Goal: Task Accomplishment & Management: Use online tool/utility

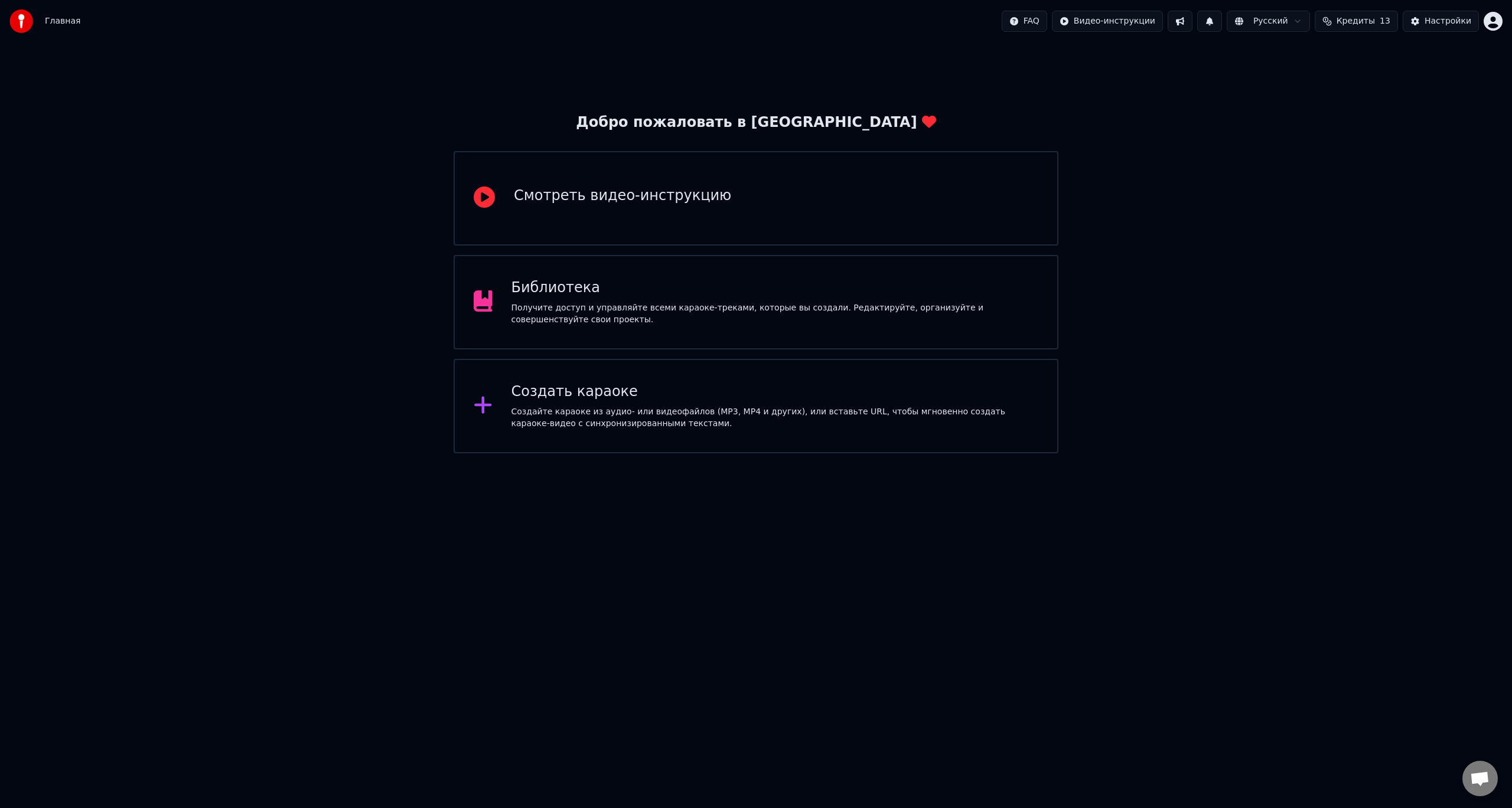
click at [531, 390] on div "Создать караоке" at bounding box center [775, 392] width 527 height 19
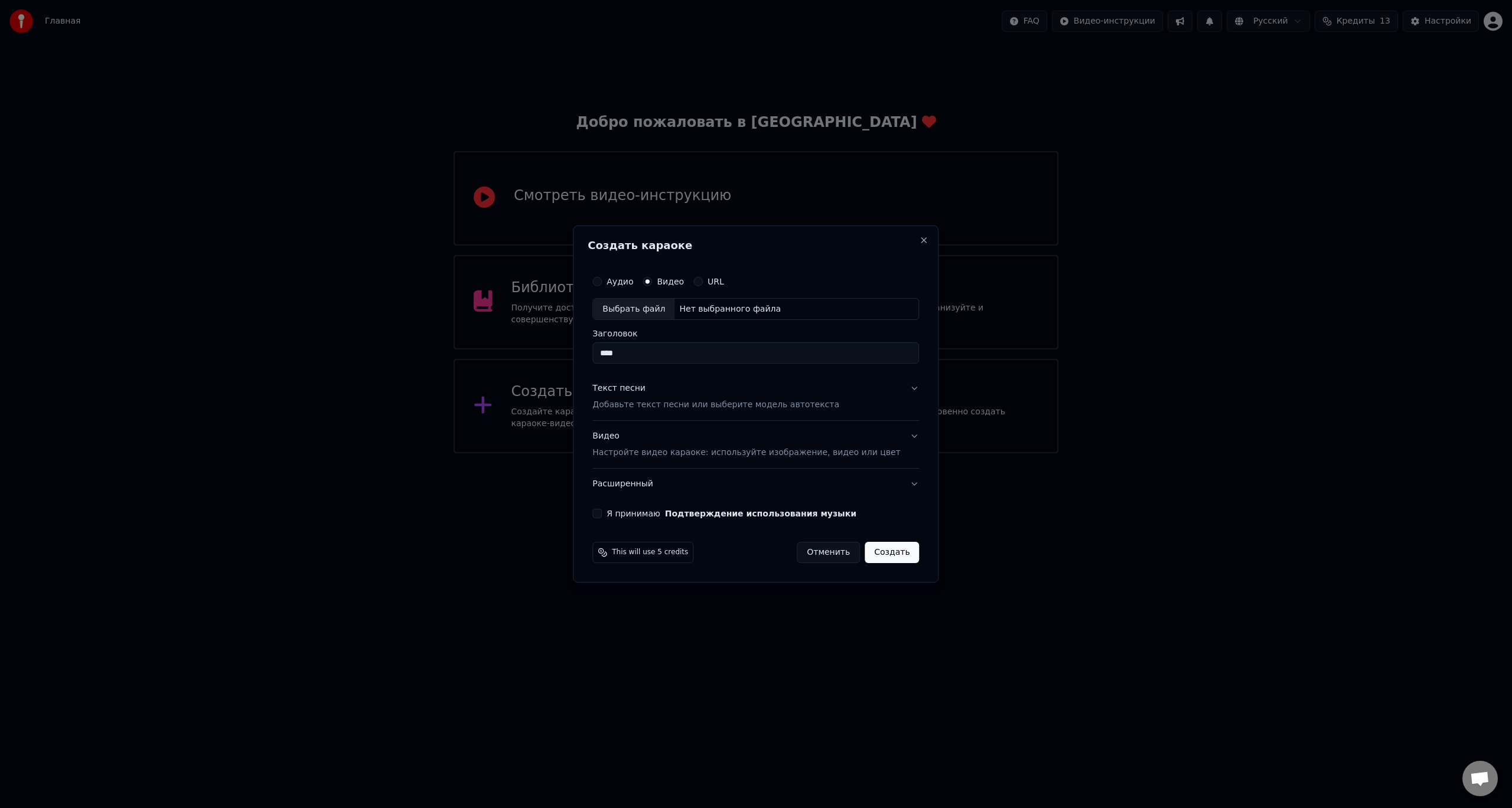
type input "****"
click at [729, 405] on p "Добавьте текст песни или выберите модель автотекста" at bounding box center [716, 405] width 247 height 12
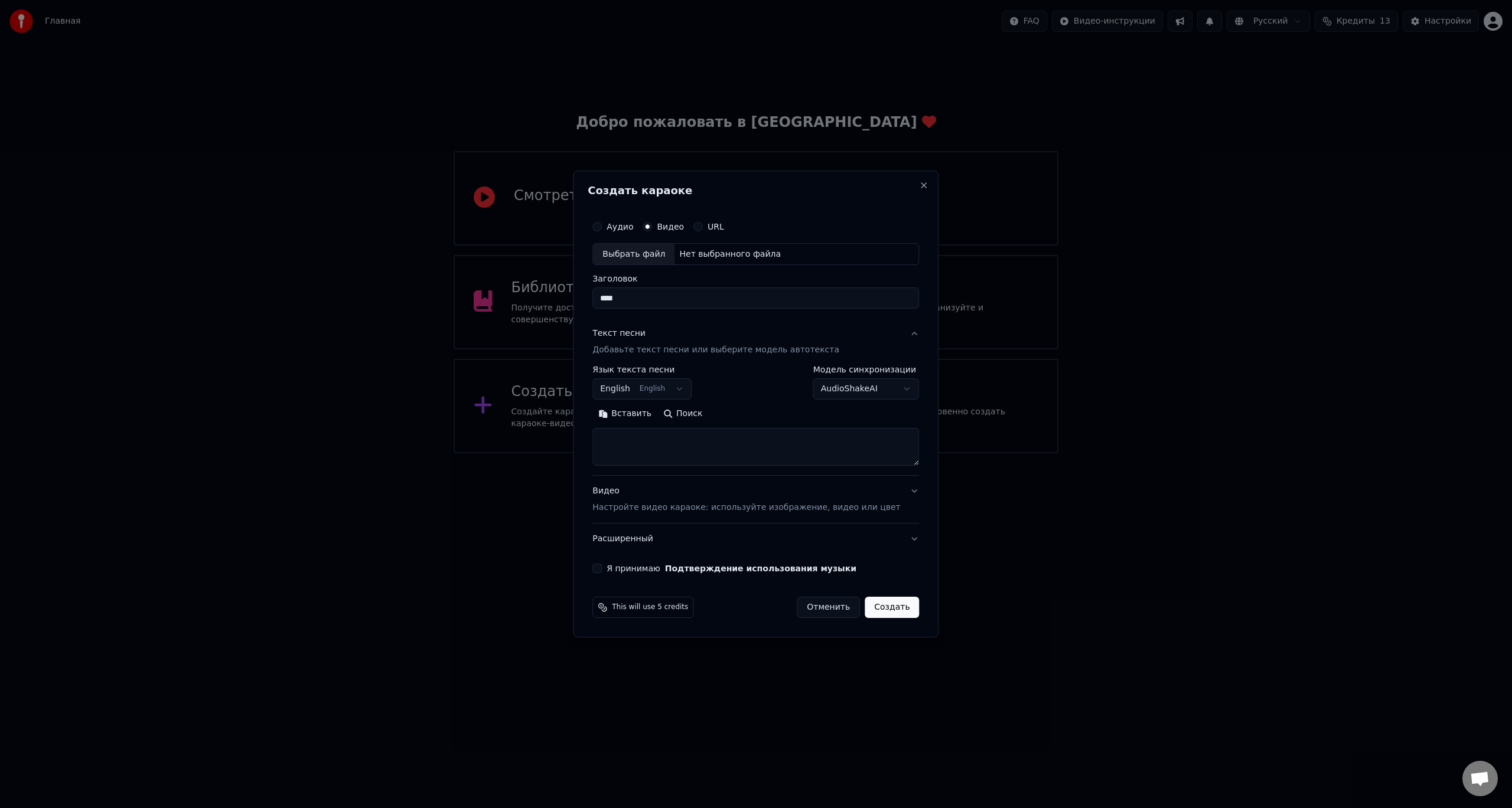
click at [680, 393] on button "English English" at bounding box center [642, 389] width 99 height 21
select select "**"
click at [687, 443] on textarea at bounding box center [755, 447] width 327 height 38
click at [689, 413] on button "Поиск" at bounding box center [683, 414] width 51 height 19
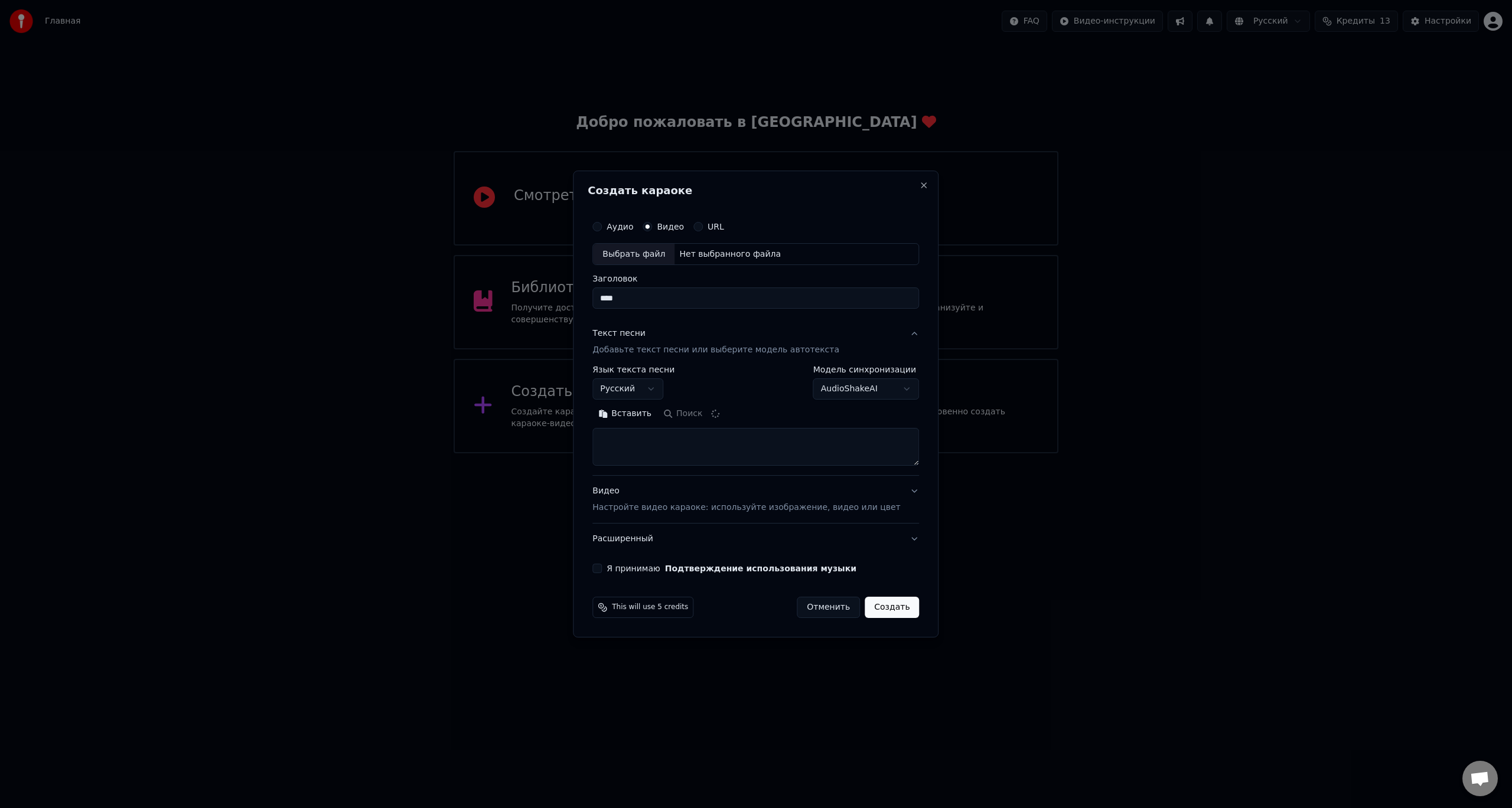
click at [679, 445] on textarea at bounding box center [755, 447] width 327 height 38
paste textarea "**********"
click at [750, 455] on textarea at bounding box center [738, 447] width 292 height 38
paste textarea "**********"
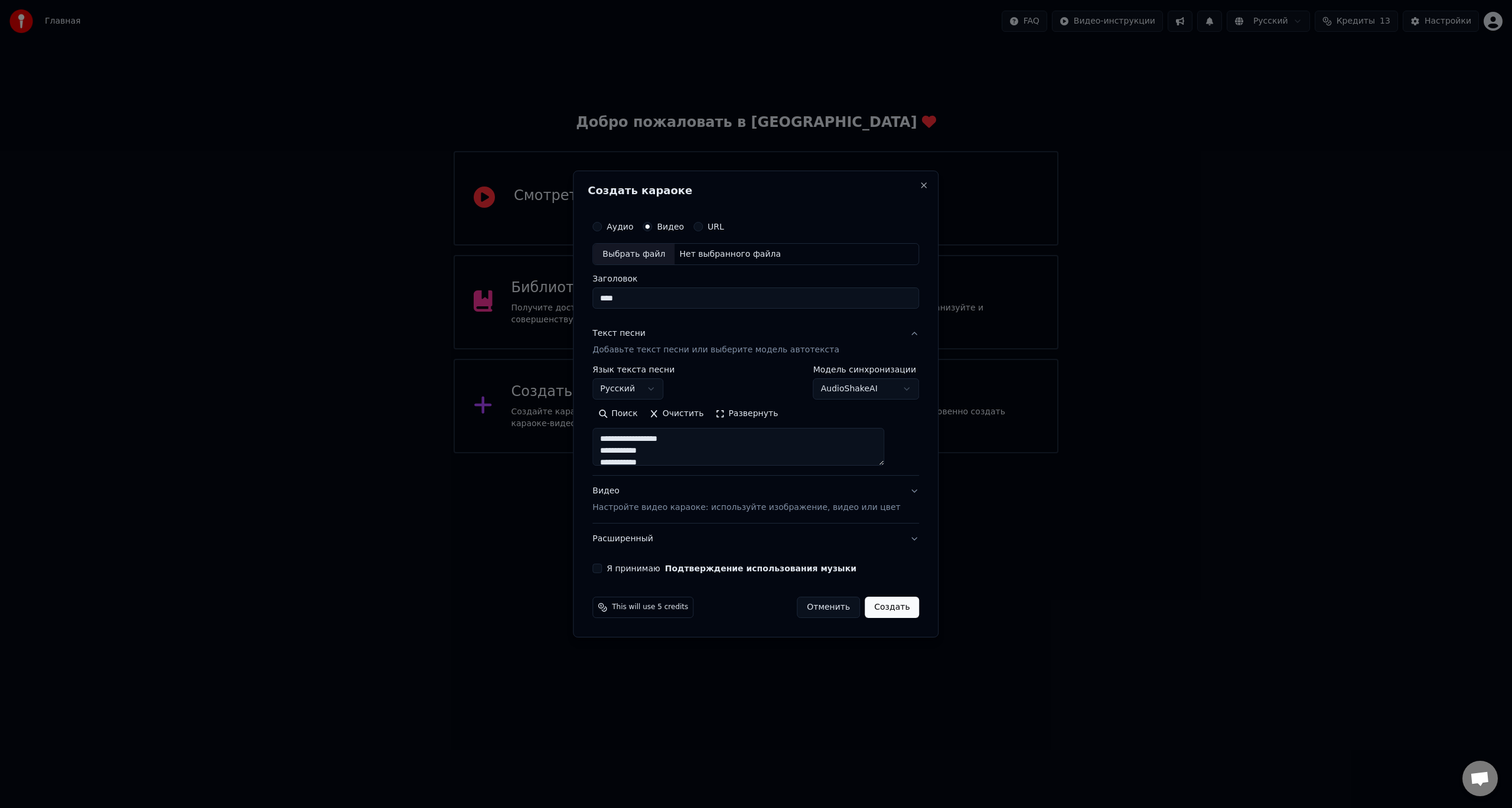
scroll to position [735, 0]
type textarea "**********"
click at [658, 510] on p "Настройте видео караоке: используйте изображение, видео или цвет" at bounding box center [746, 507] width 308 height 12
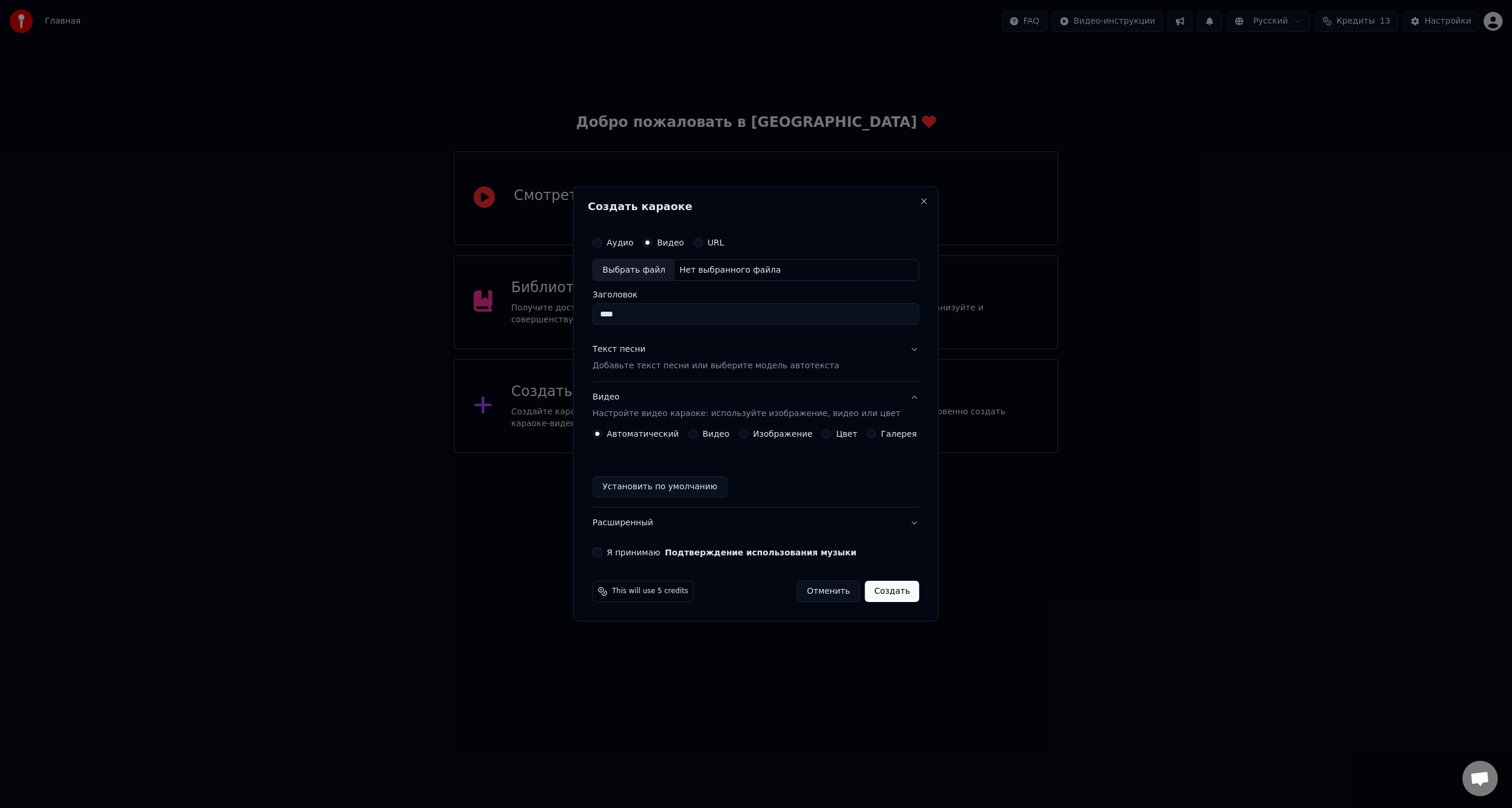
click at [709, 437] on label "Видео" at bounding box center [716, 434] width 27 height 8
click at [697, 437] on button "Видео" at bounding box center [692, 433] width 9 height 9
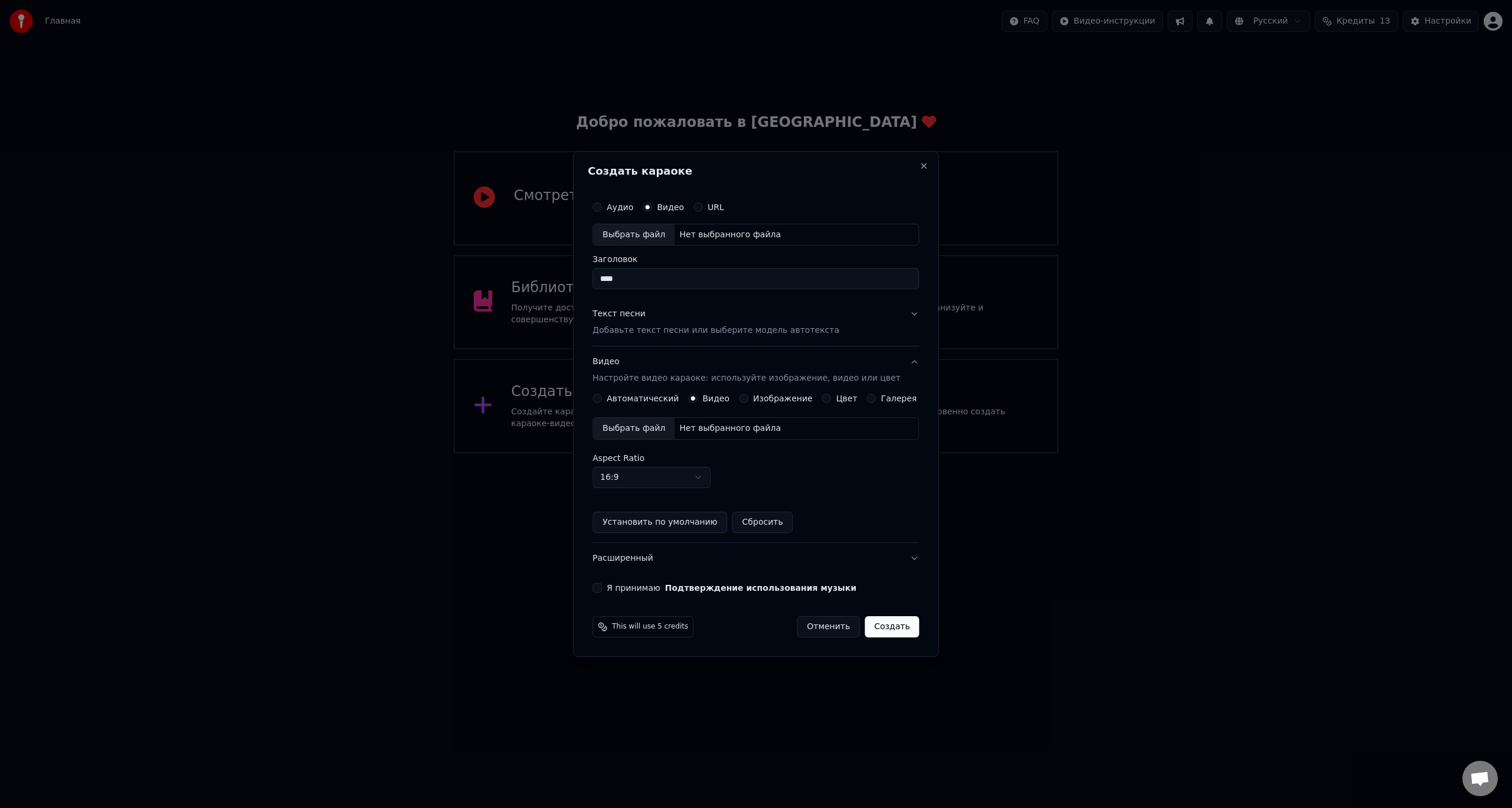
click at [784, 402] on label "Изображение" at bounding box center [783, 399] width 60 height 8
click at [748, 402] on button "Изображение" at bounding box center [743, 398] width 9 height 9
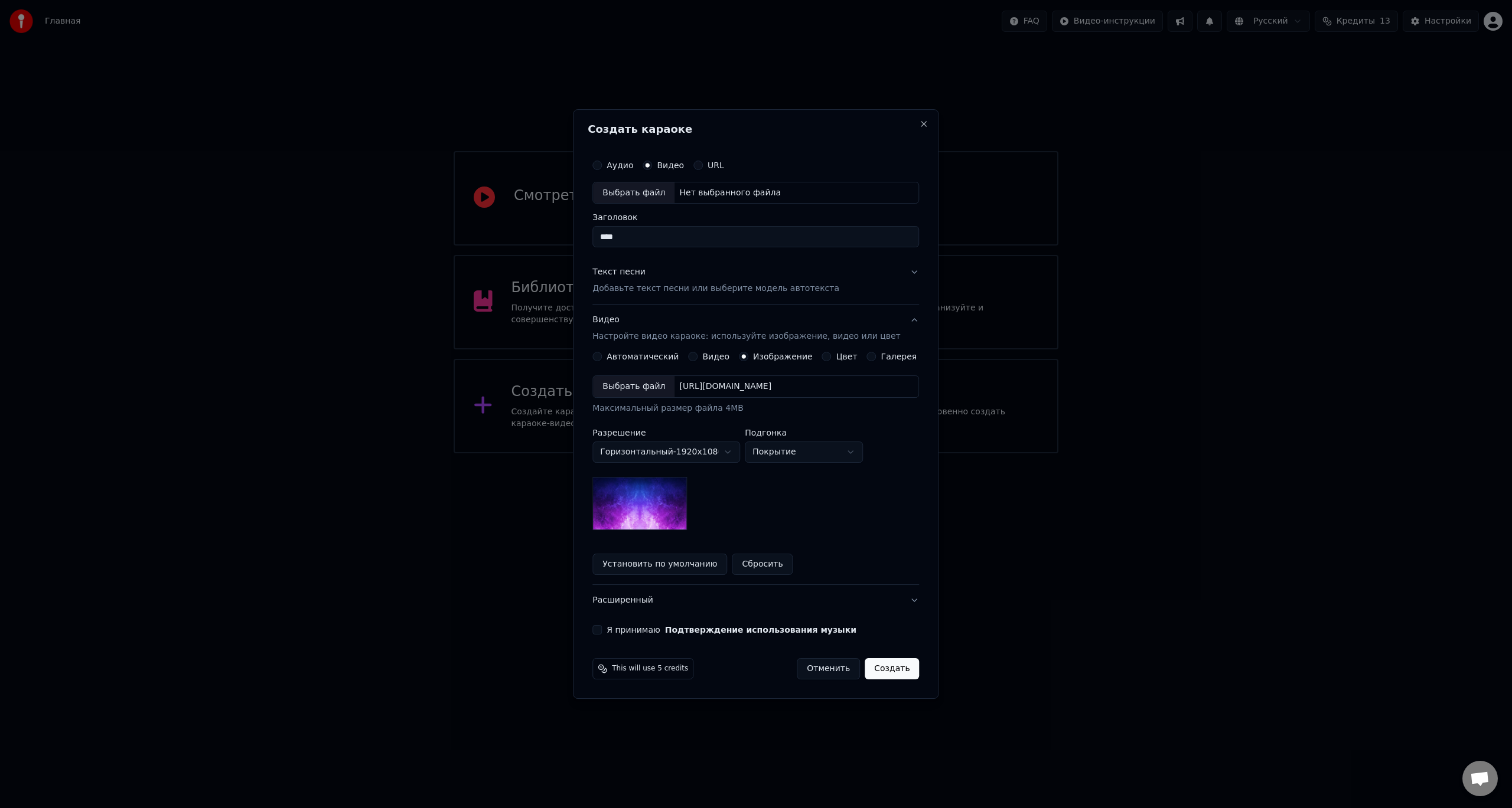
click at [838, 357] on label "Цвет" at bounding box center [847, 357] width 21 height 8
click at [831, 357] on button "Цвет" at bounding box center [826, 356] width 9 height 9
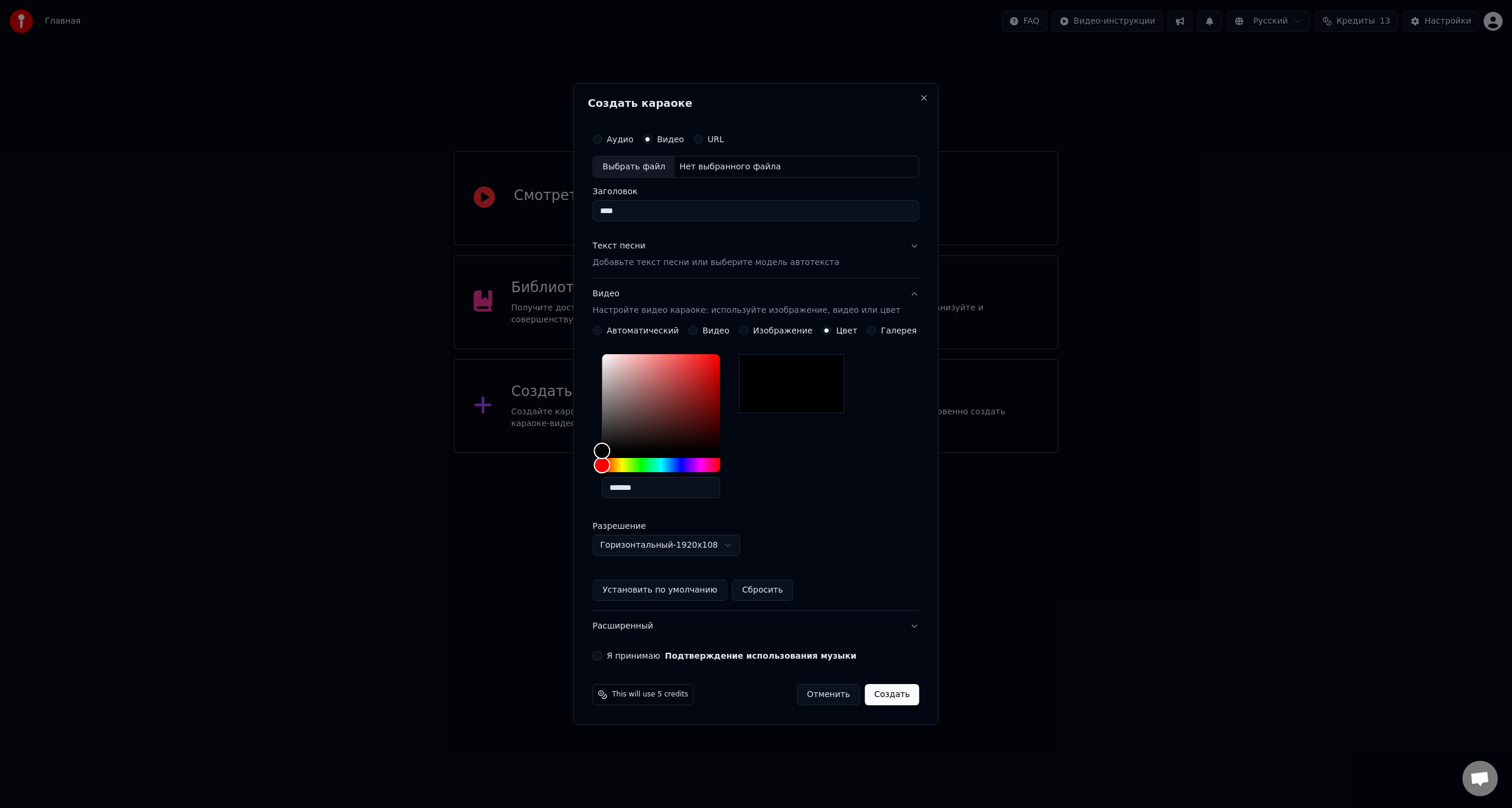
click at [667, 596] on button "Установить по умолчанию" at bounding box center [660, 590] width 135 height 21
click at [602, 655] on button "Я принимаю Подтверждение использования музыки" at bounding box center [597, 655] width 9 height 9
click at [711, 169] on div "Нет выбранного файла" at bounding box center [730, 167] width 111 height 12
type input "**********"
click at [884, 702] on button "Создать" at bounding box center [891, 695] width 55 height 21
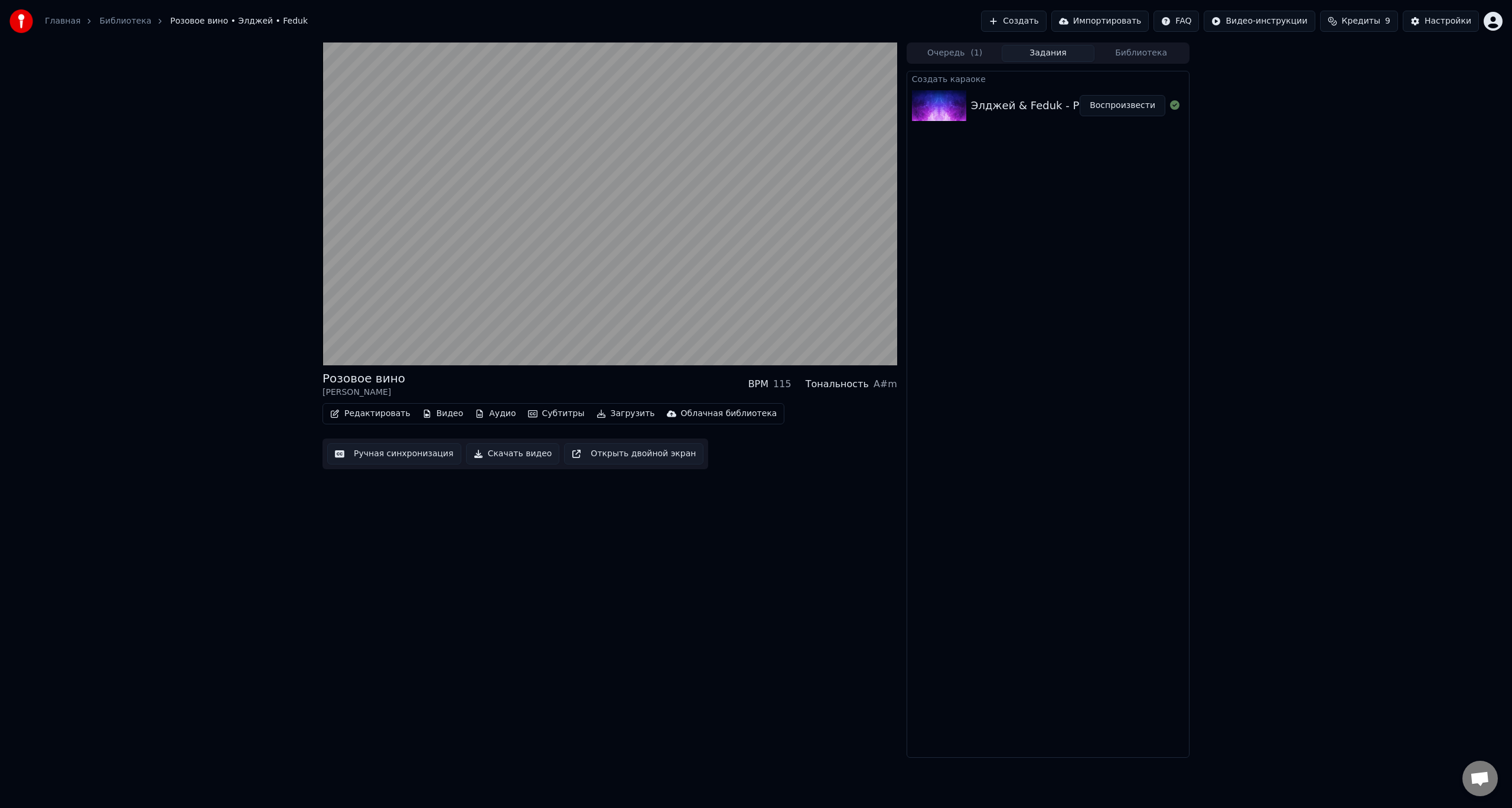
click at [377, 416] on button "Редактировать" at bounding box center [370, 414] width 90 height 16
click at [608, 550] on div "Розовое вино Элджей • Feduk BPM 115 Тональность A#m Редактировать Видео Аудио С…" at bounding box center [609, 400] width 575 height 715
click at [363, 411] on button "Редактировать" at bounding box center [370, 414] width 90 height 16
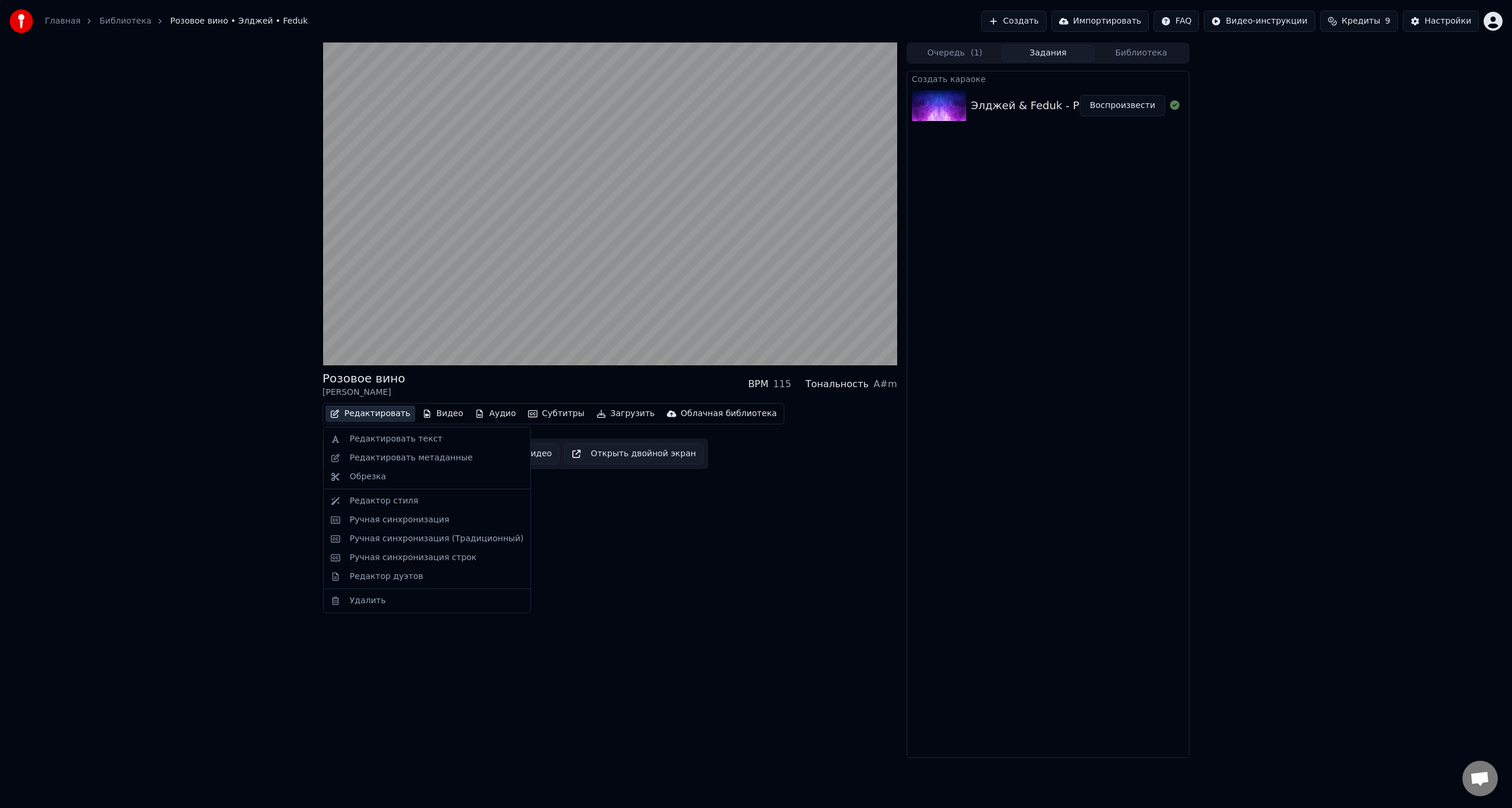
click at [239, 433] on div "Розовое вино [PERSON_NAME] BPM 115 Тональность A#m Редактировать Видео Аудио Су…" at bounding box center [756, 400] width 1512 height 715
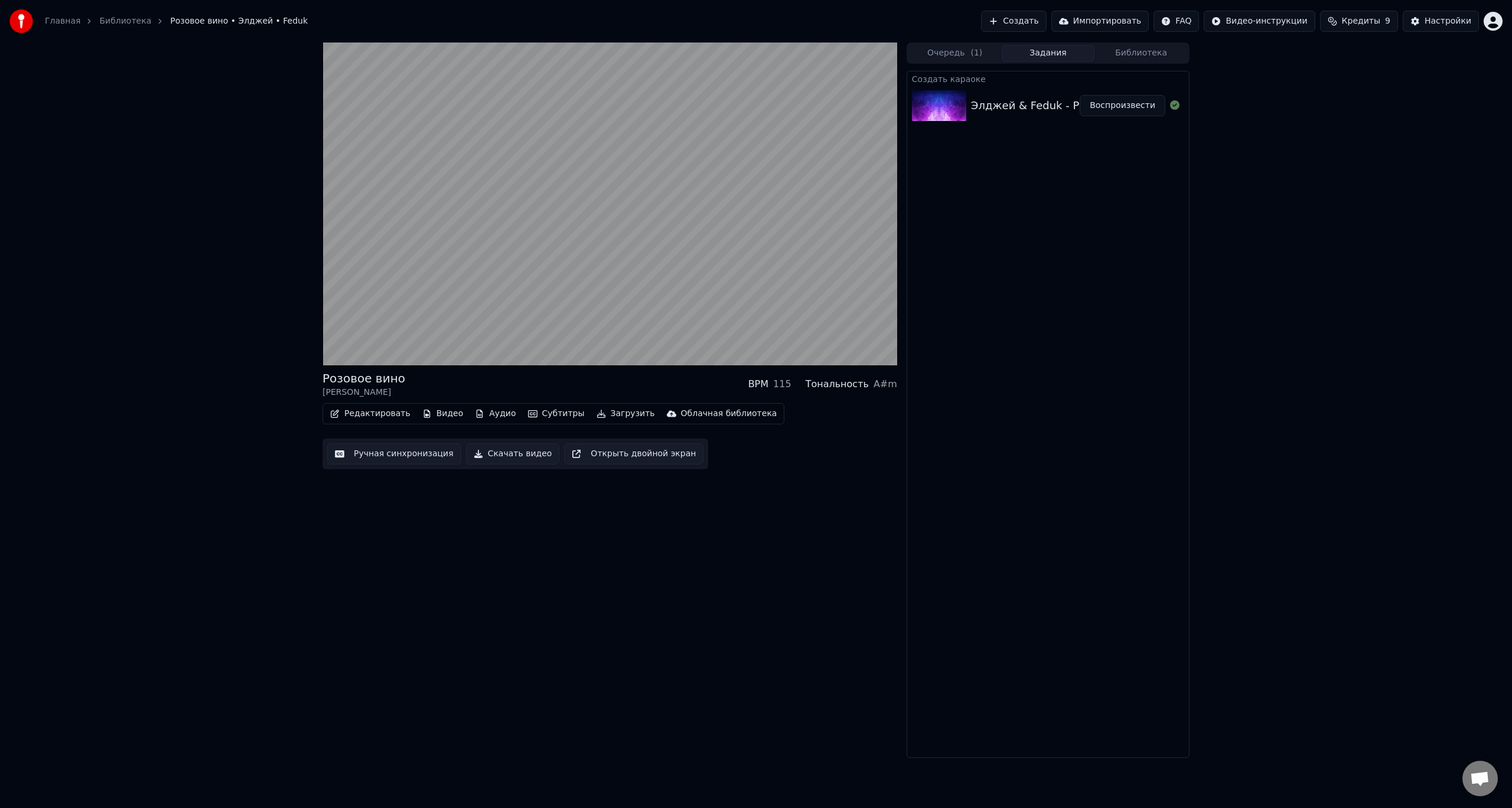
click at [368, 451] on button "Ручная синхронизация" at bounding box center [394, 454] width 134 height 21
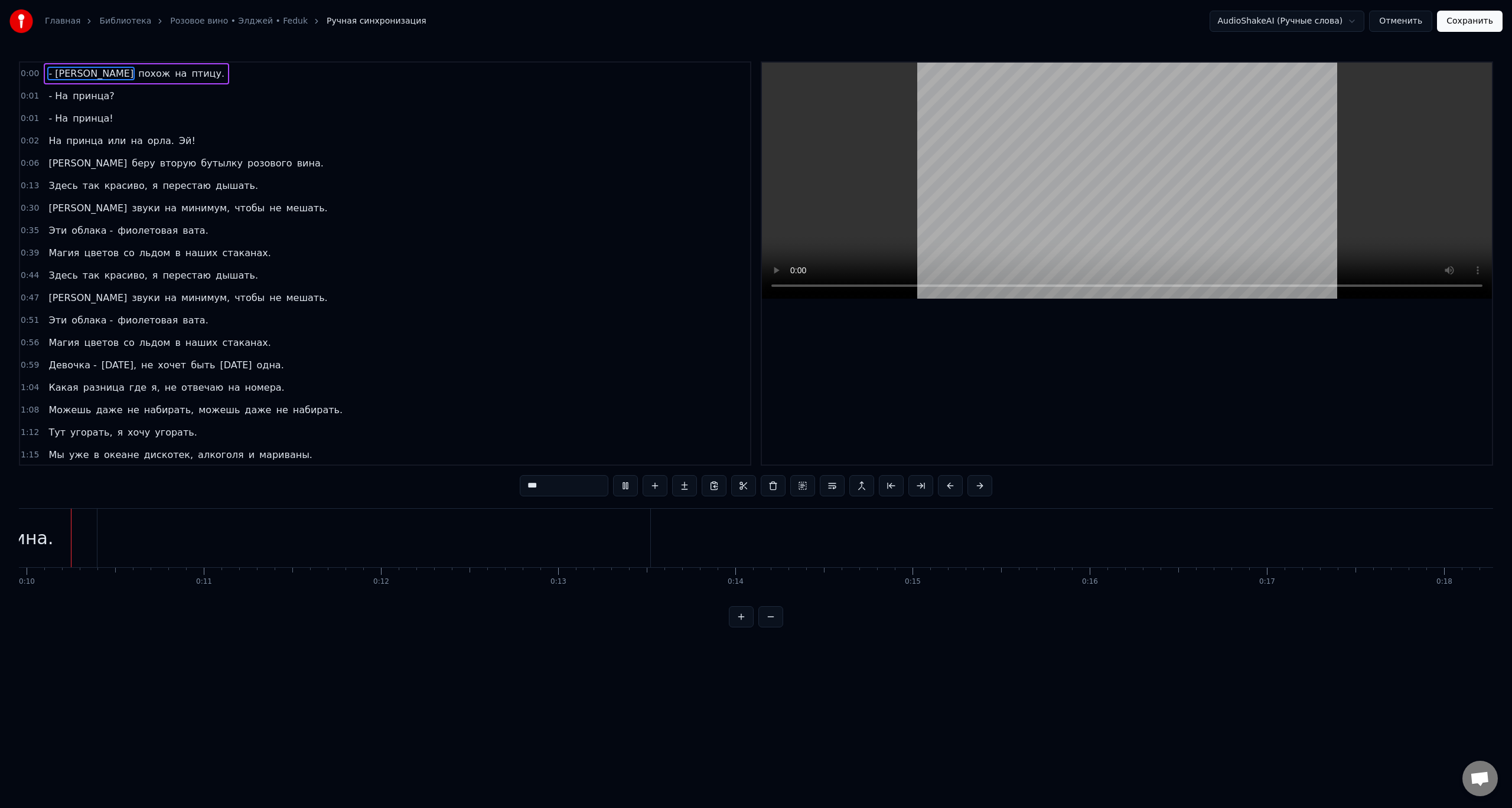
scroll to position [0, 1715]
type input "*****"
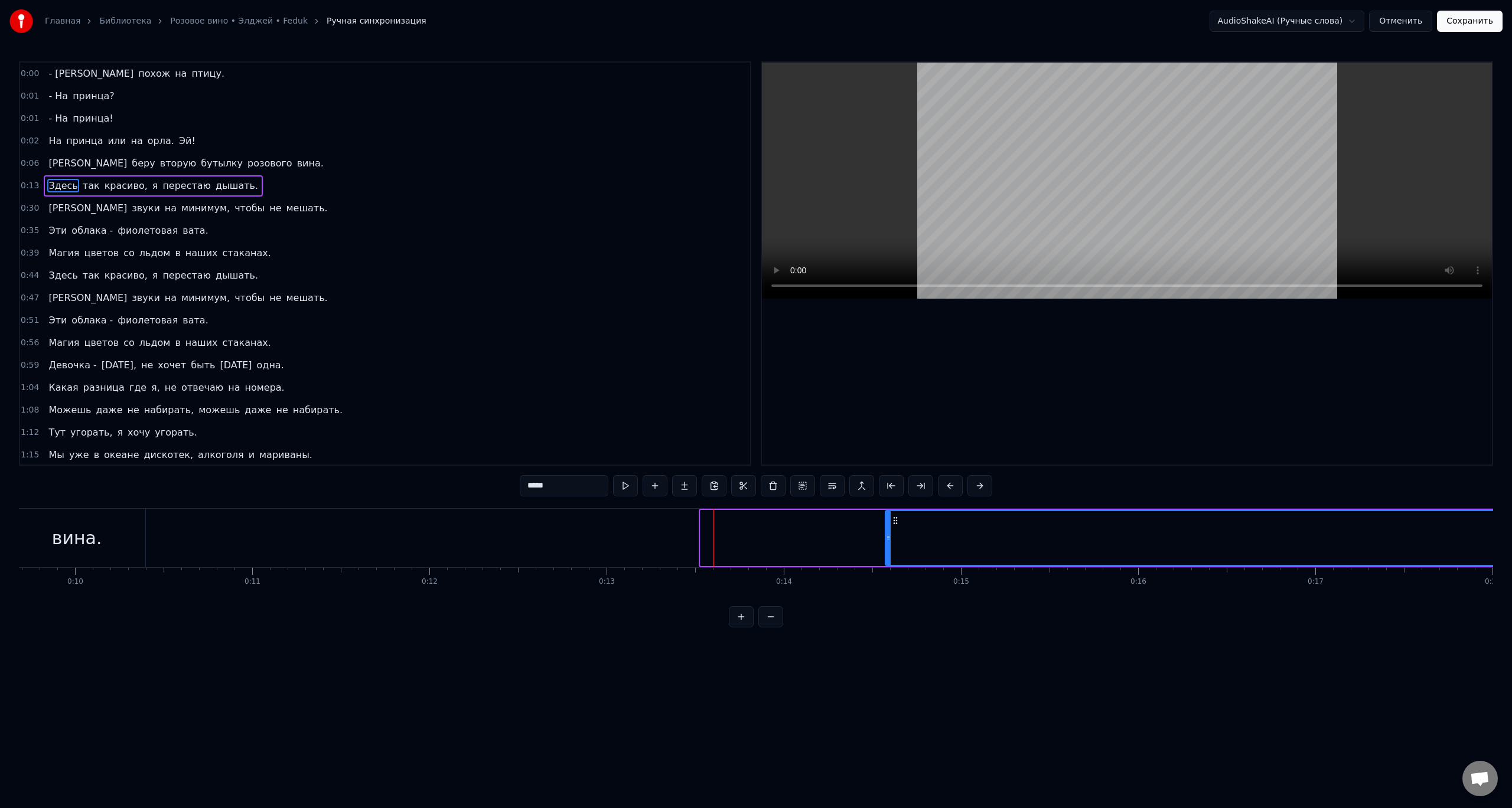
drag, startPoint x: 702, startPoint y: 536, endPoint x: 974, endPoint y: 537, distance: 272.0
click at [891, 537] on icon at bounding box center [888, 537] width 5 height 9
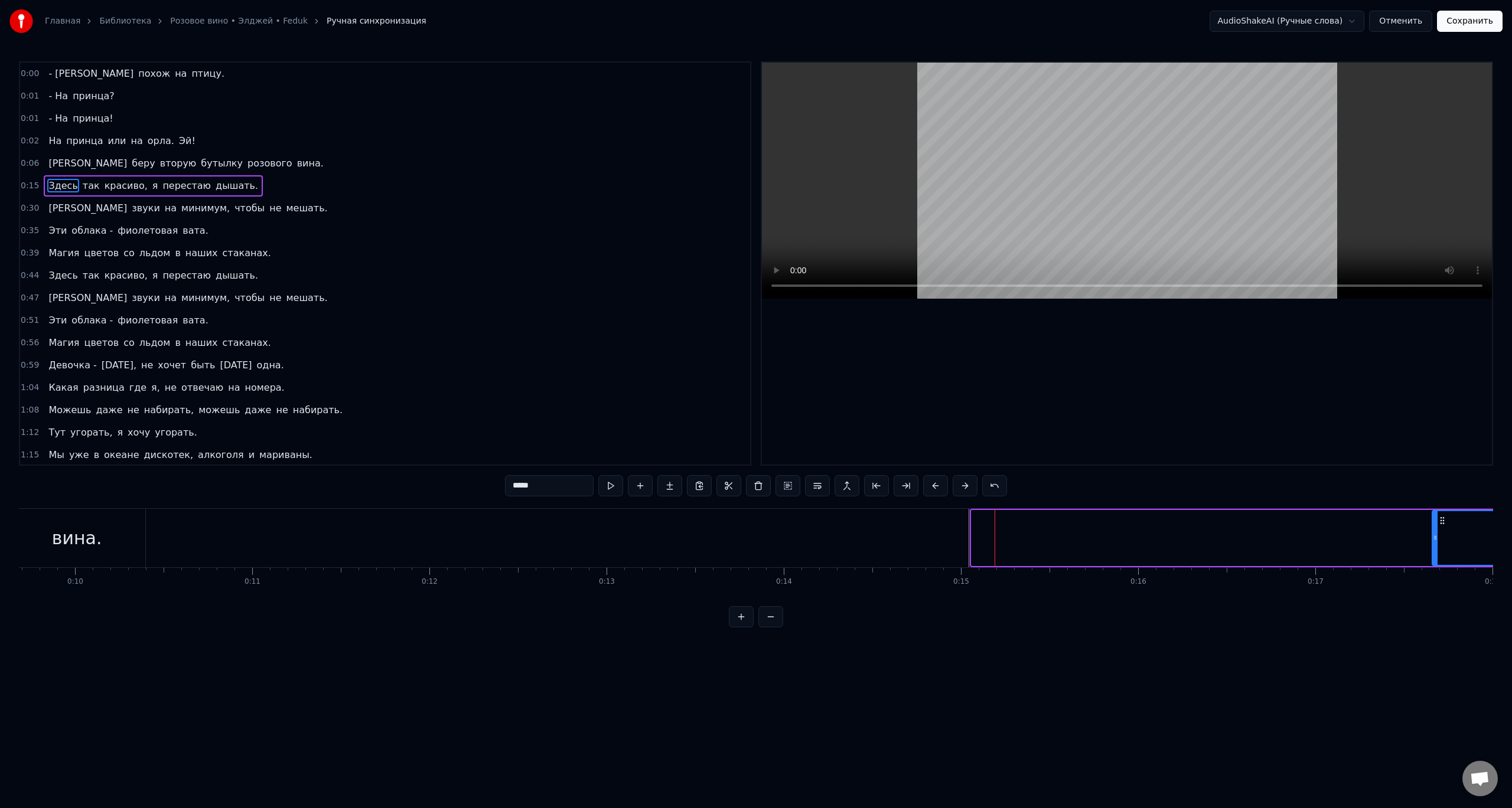
drag, startPoint x: 974, startPoint y: 537, endPoint x: 1437, endPoint y: 520, distance: 463.3
click at [1438, 519] on div at bounding box center [1435, 538] width 5 height 54
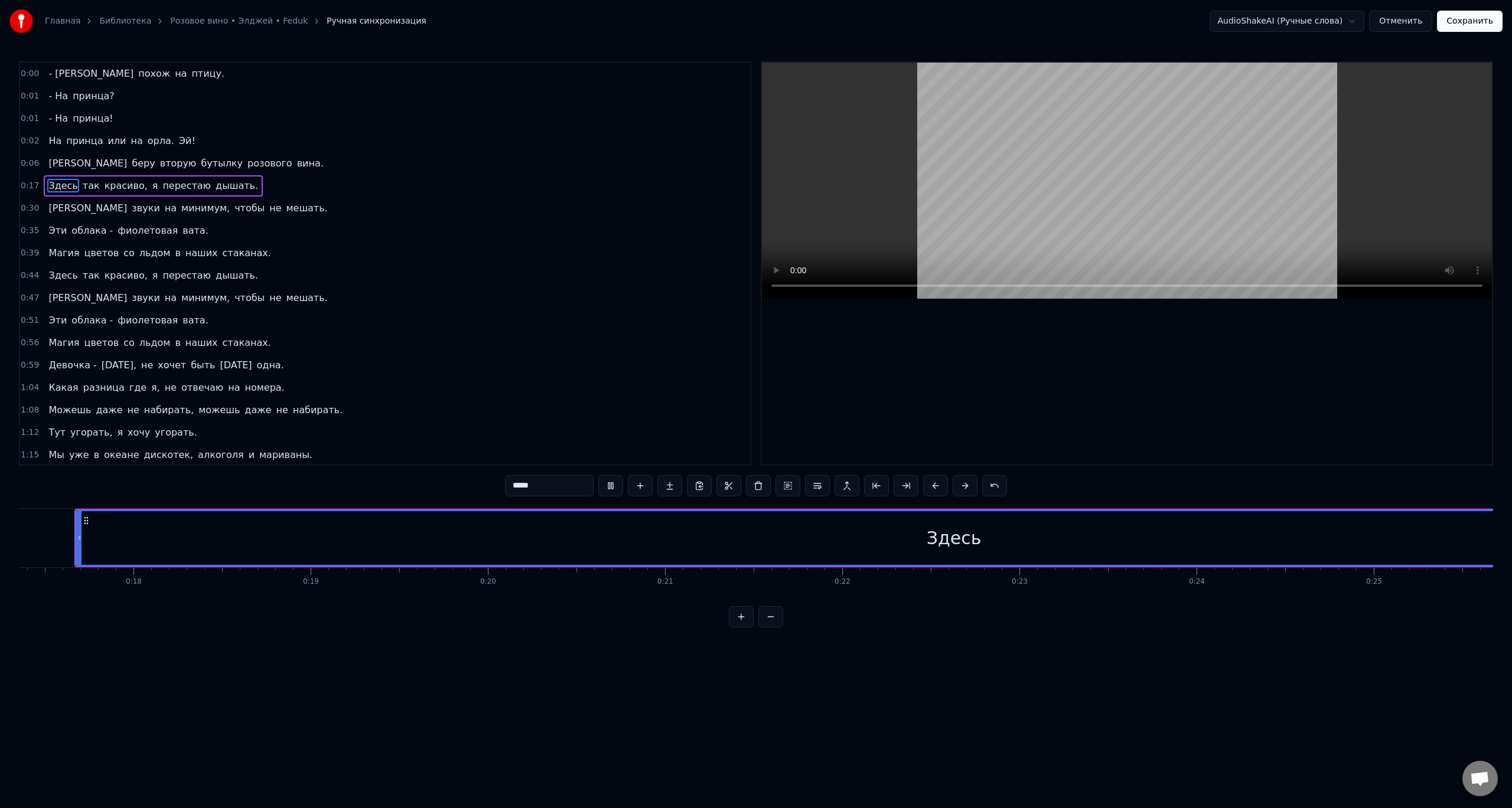
scroll to position [0, 3071]
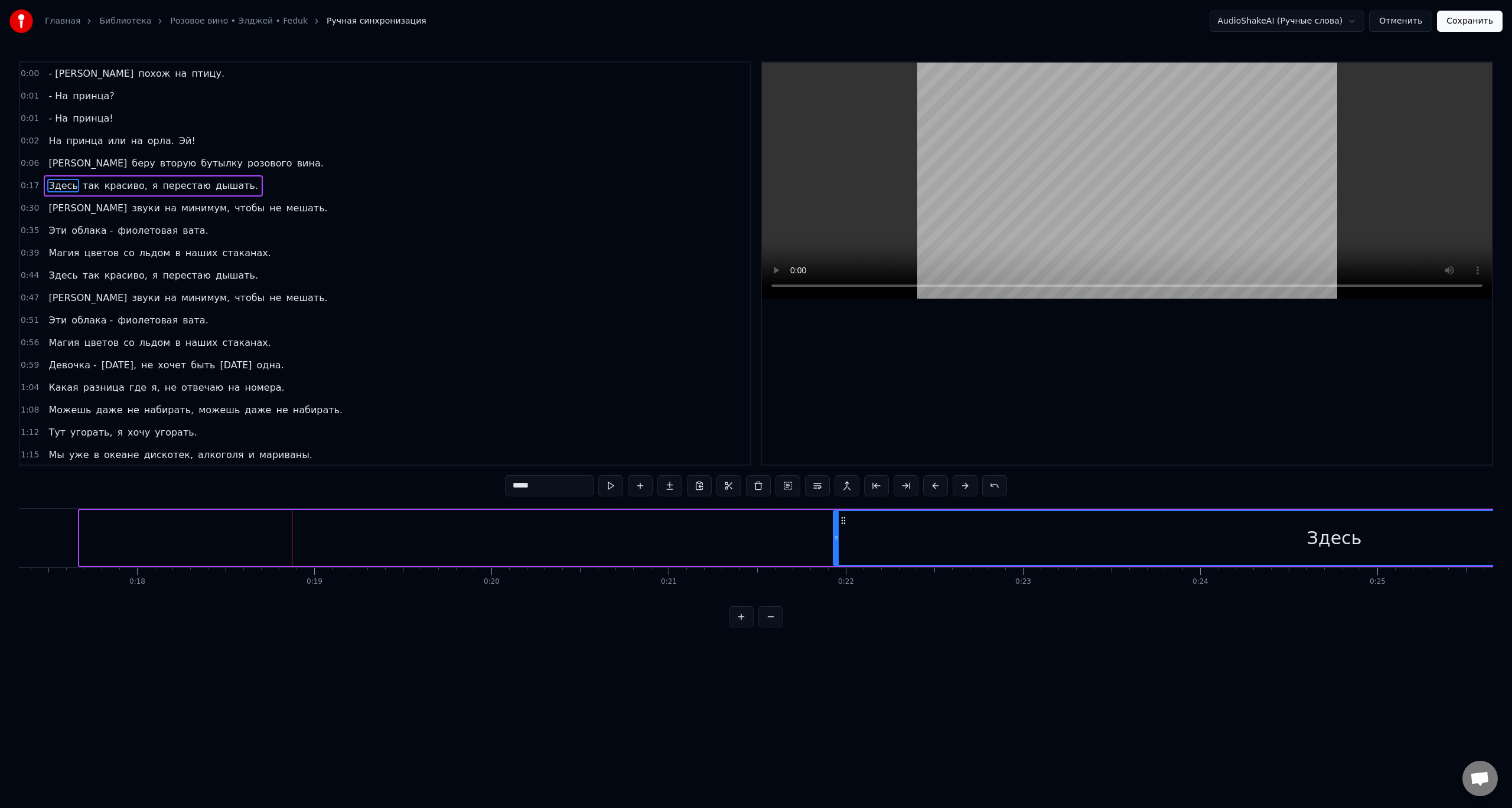
drag, startPoint x: 122, startPoint y: 540, endPoint x: 835, endPoint y: 532, distance: 713.0
click at [835, 532] on div at bounding box center [836, 538] width 5 height 54
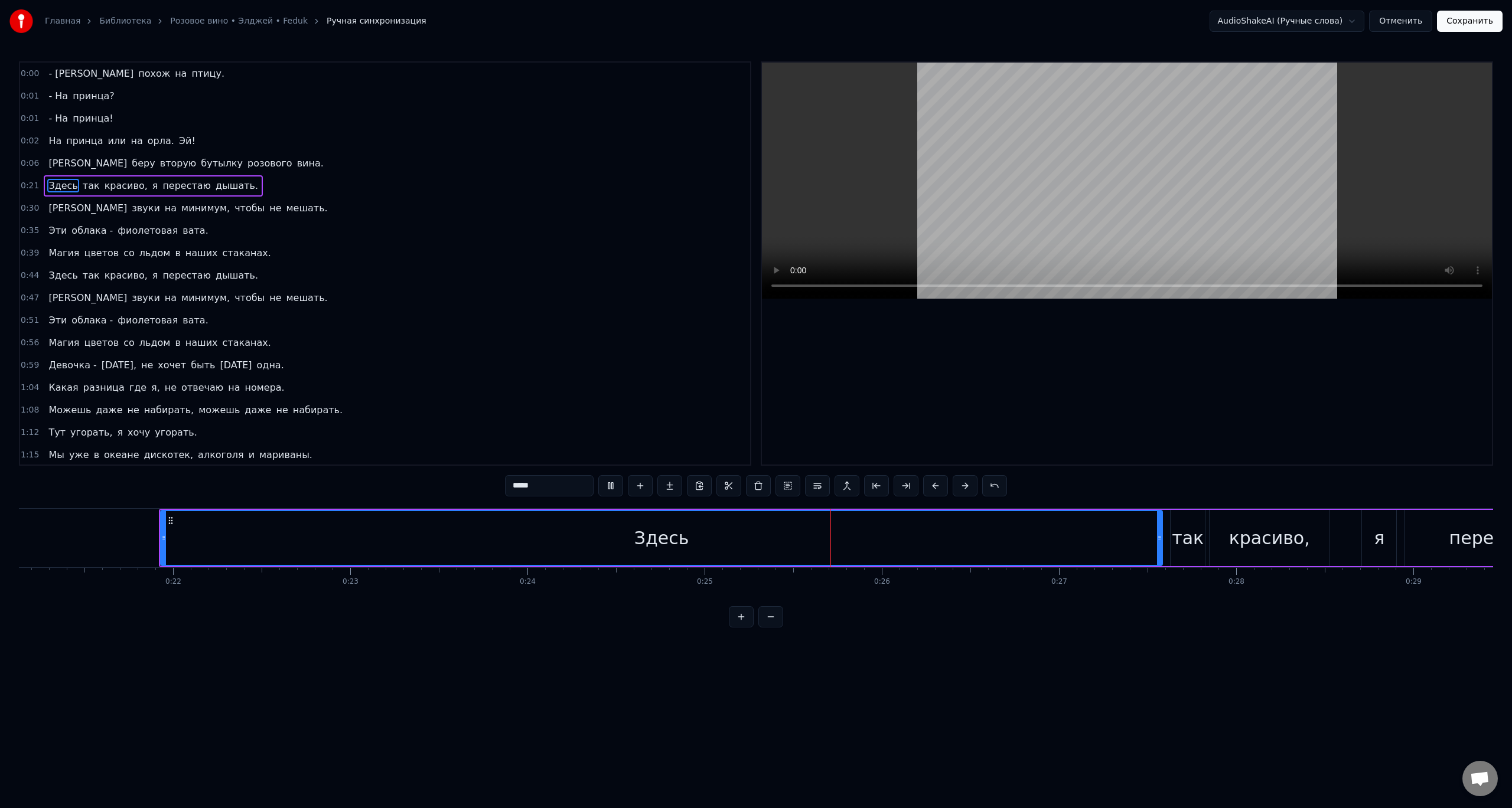
scroll to position [0, 3700]
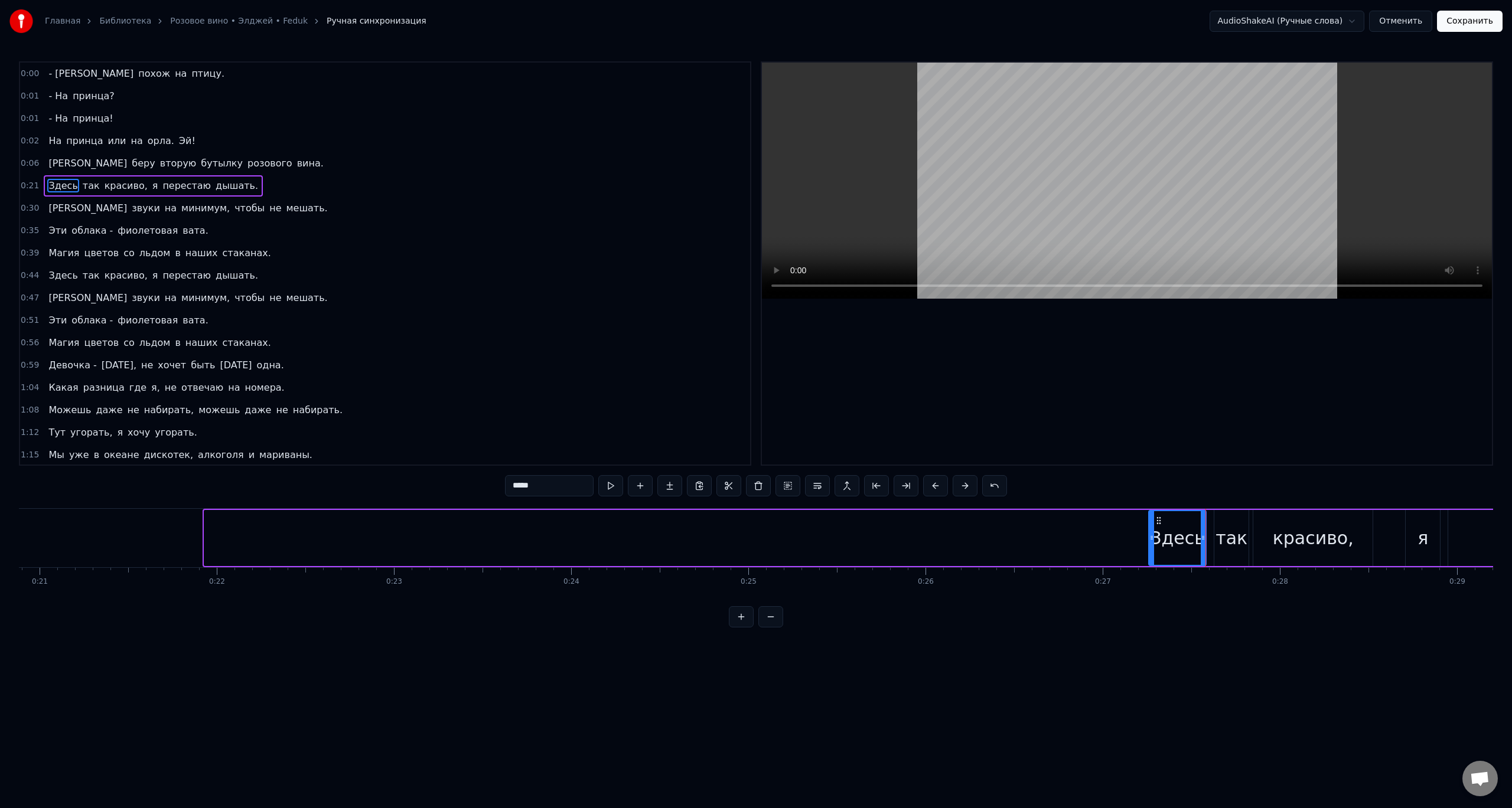
drag, startPoint x: 207, startPoint y: 537, endPoint x: 1151, endPoint y: 527, distance: 944.1
click at [1151, 527] on div at bounding box center [1151, 538] width 5 height 54
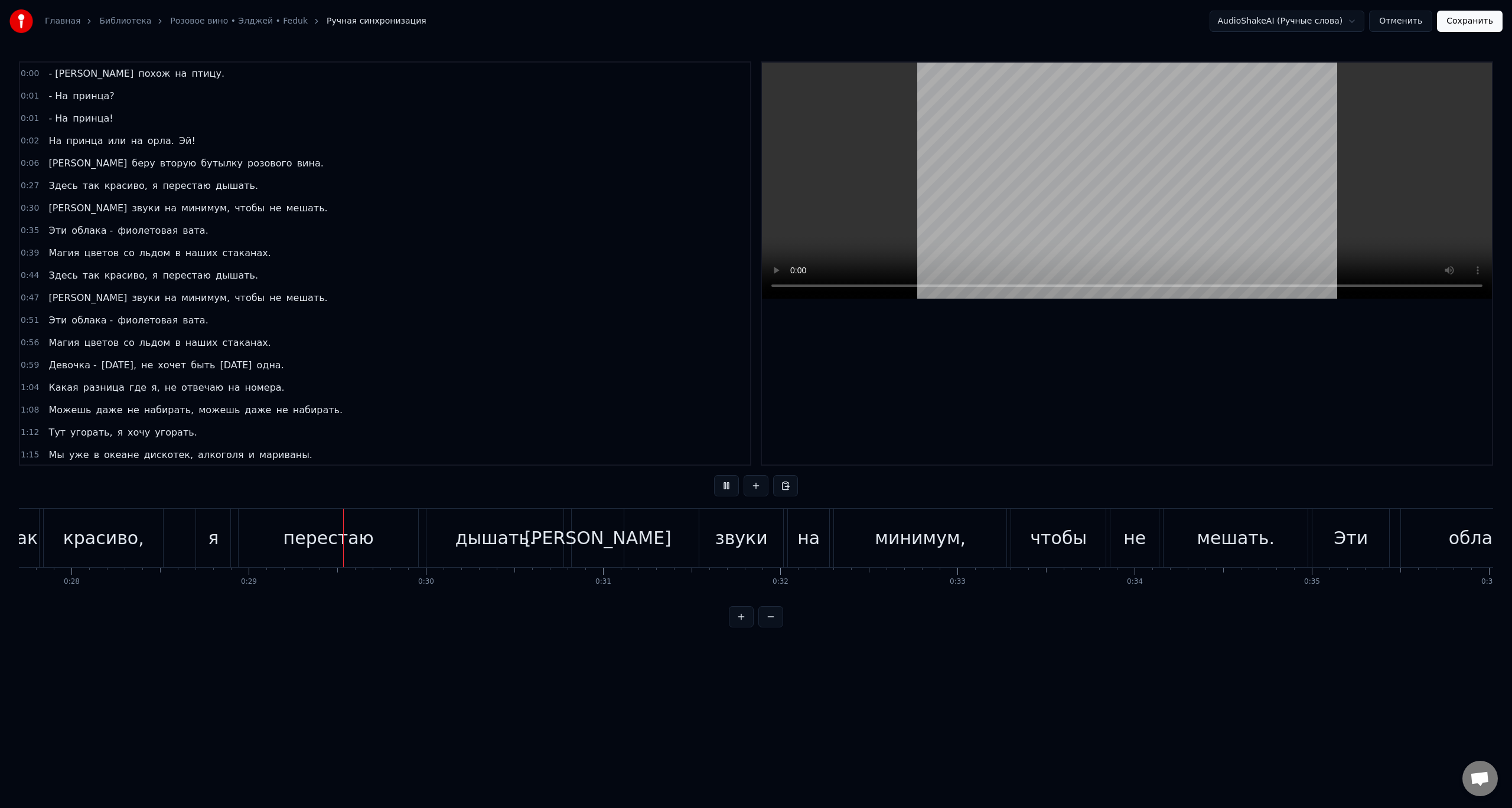
scroll to position [0, 5080]
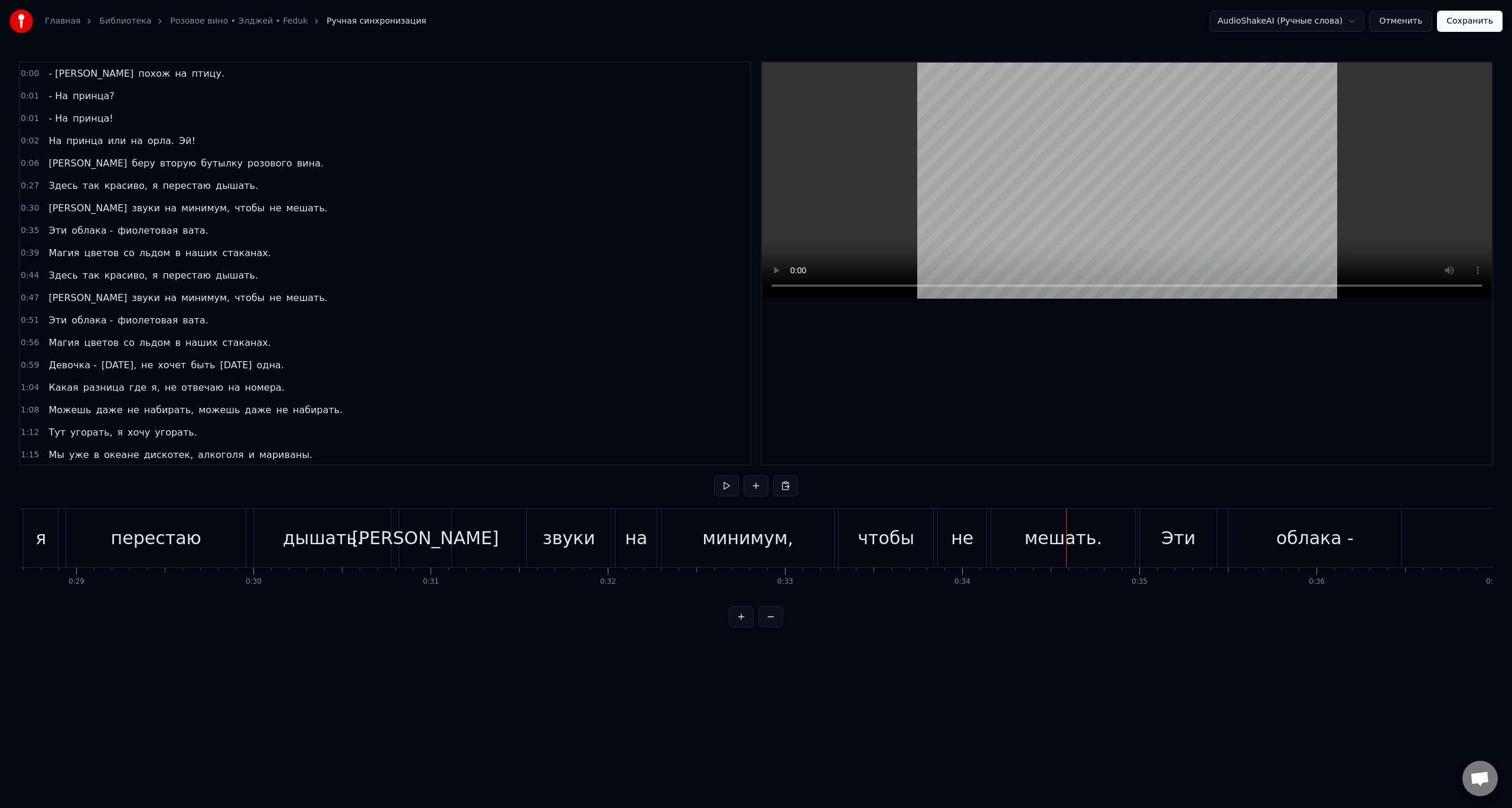
click at [412, 546] on div "[PERSON_NAME]" at bounding box center [424, 537] width 52 height 59
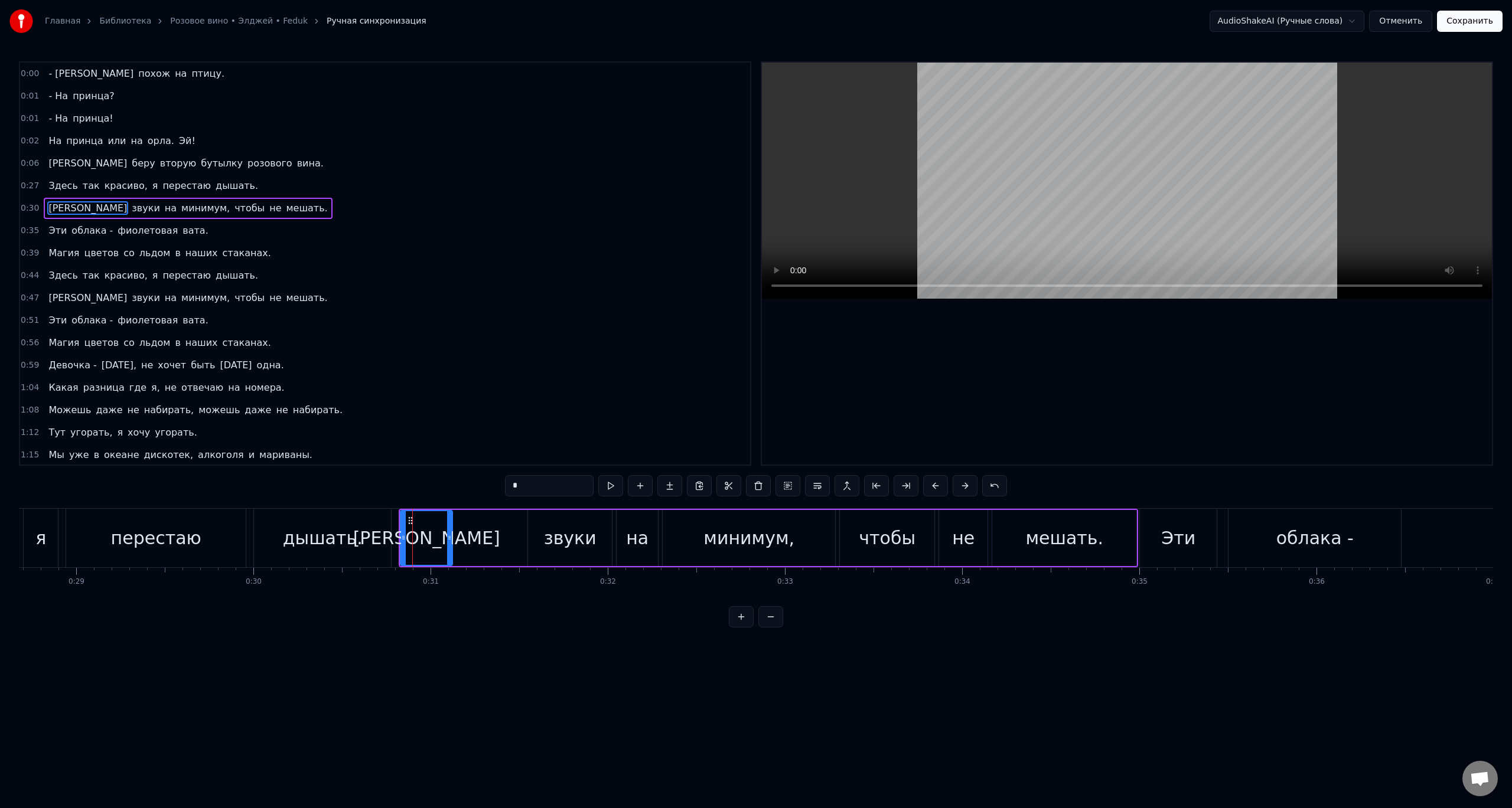
click at [48, 207] on span "[PERSON_NAME]" at bounding box center [88, 207] width 81 height 13
click at [130, 208] on span "звуки" at bounding box center [145, 207] width 30 height 13
type input "*****"
click at [130, 207] on span "звуки" at bounding box center [145, 207] width 30 height 13
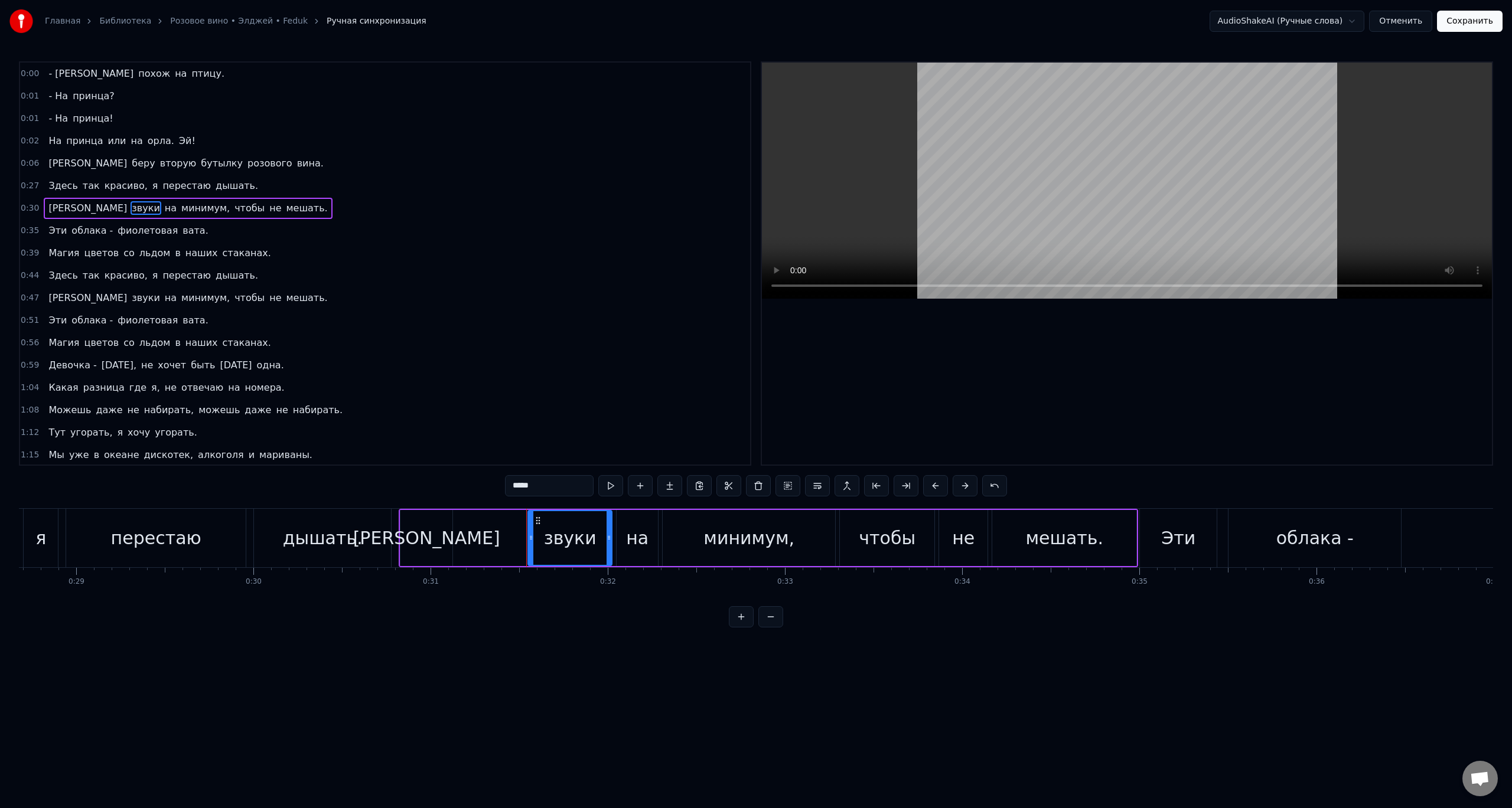
click at [130, 207] on span "звуки" at bounding box center [145, 207] width 30 height 13
click at [55, 207] on div "И звуки на минимум, чтобы не мешать." at bounding box center [188, 208] width 288 height 21
click at [53, 207] on span "[PERSON_NAME]" at bounding box center [88, 207] width 81 height 13
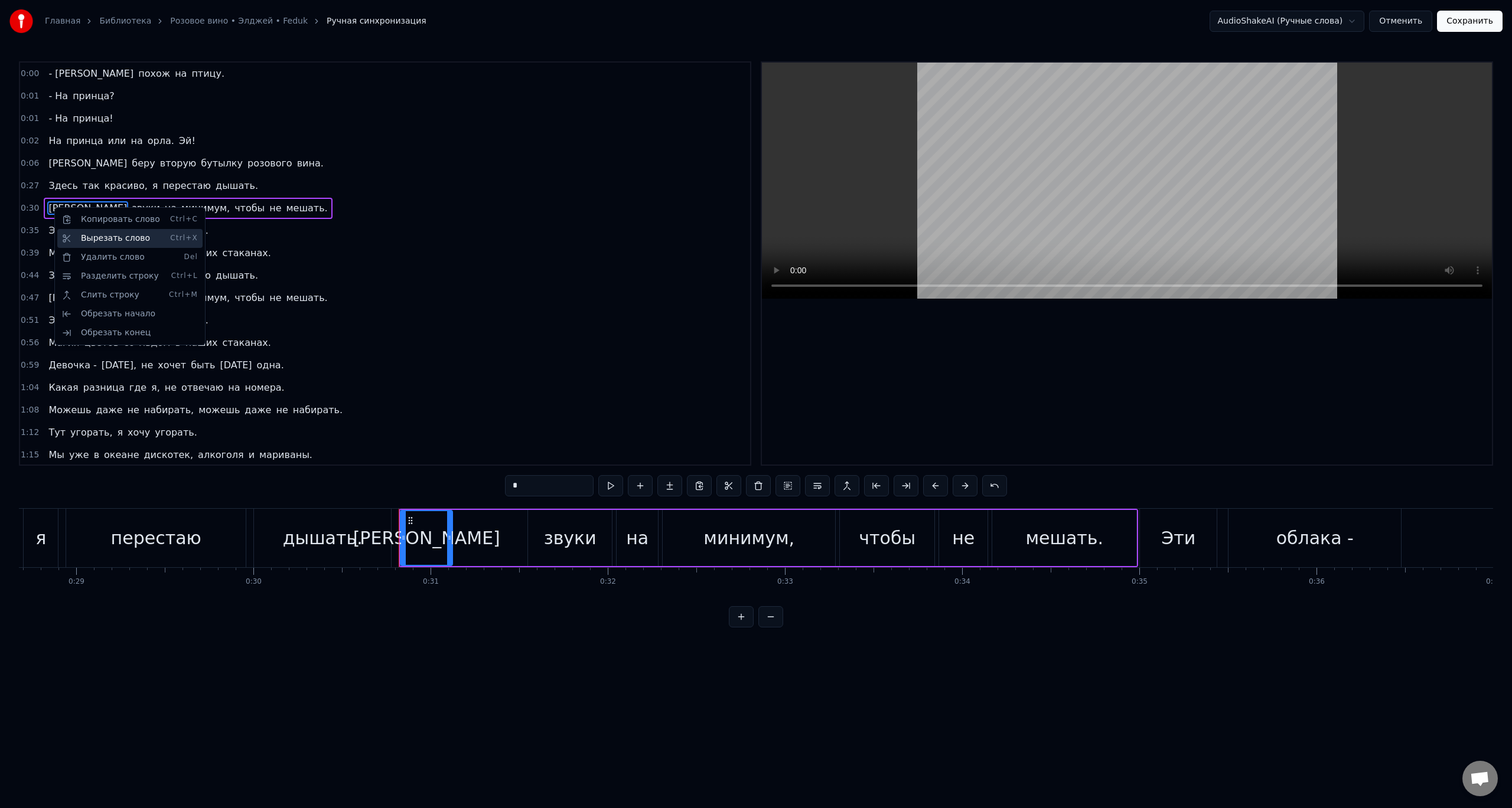
click at [97, 239] on div "Вырезать слово Ctrl+X" at bounding box center [130, 238] width 145 height 19
click at [323, 586] on div "- Я похож на птицу. - На принца? - На принца! На принца или на орла. Эй! Я беру…" at bounding box center [756, 552] width 1474 height 89
click at [296, 505] on div "0:00 - Я похож на птицу. 0:01 - На принца? 0:01 - На принца! 0:02 На принца или…" at bounding box center [756, 344] width 1474 height 566
click at [283, 486] on div "0:00 - Я похож на птицу. 0:01 - На принца? 0:01 - На принца! 0:02 На принца или…" at bounding box center [756, 344] width 1474 height 566
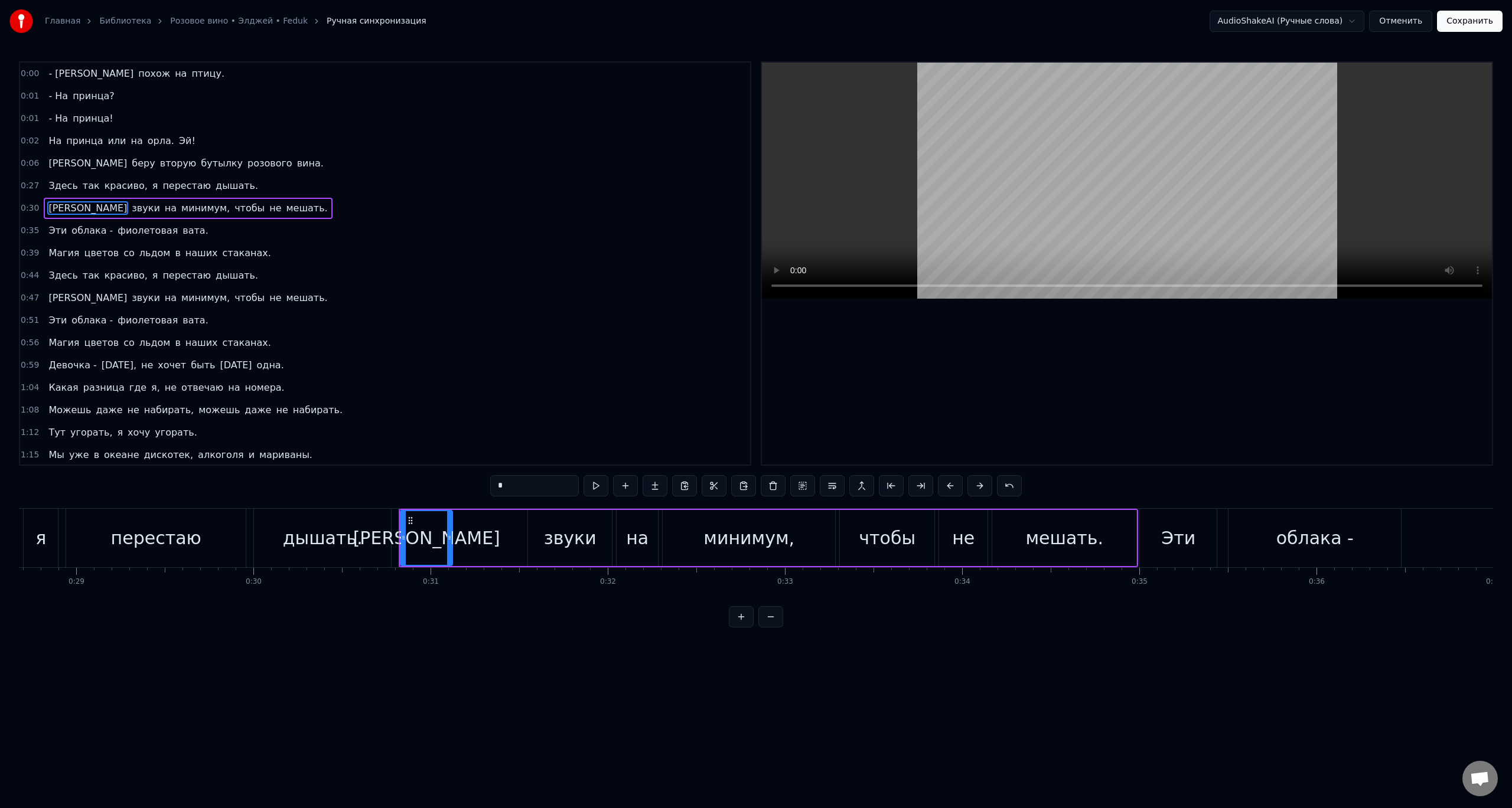
drag, startPoint x: 249, startPoint y: 583, endPoint x: 267, endPoint y: 563, distance: 26.9
click at [249, 582] on div "0:30" at bounding box center [254, 581] width 16 height 9
click at [293, 534] on div "дышать." at bounding box center [322, 538] width 80 height 27
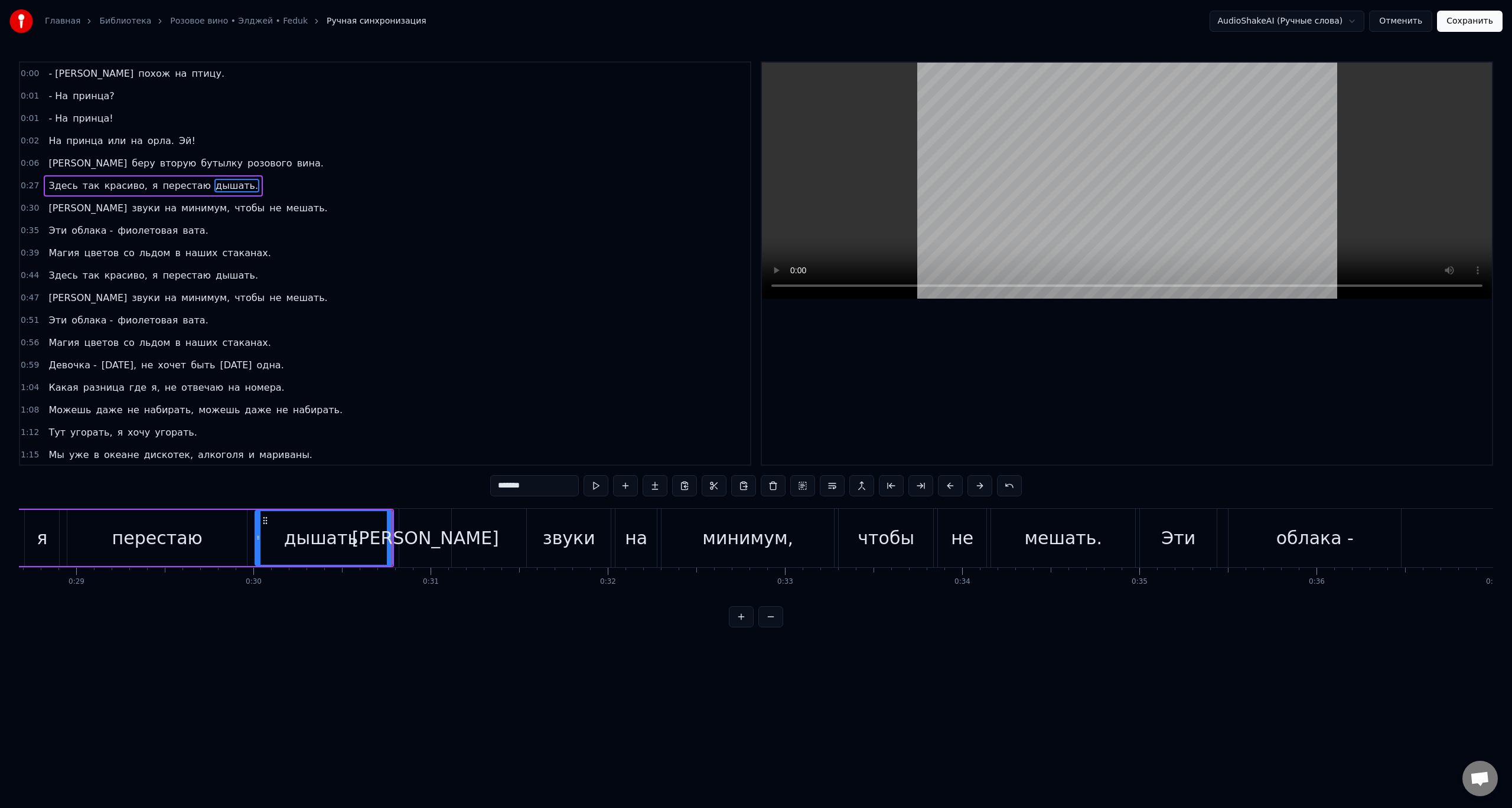
click at [385, 503] on div "0:00 - Я похож на птицу. 0:01 - На принца? 0:01 - На принца! 0:02 На принца или…" at bounding box center [756, 344] width 1474 height 566
click at [390, 496] on div "0:00 - Я похож на птицу. 0:01 - На принца? 0:01 - На принца! 0:02 На принца или…" at bounding box center [756, 344] width 1474 height 566
click at [421, 535] on div "[PERSON_NAME]" at bounding box center [426, 538] width 147 height 27
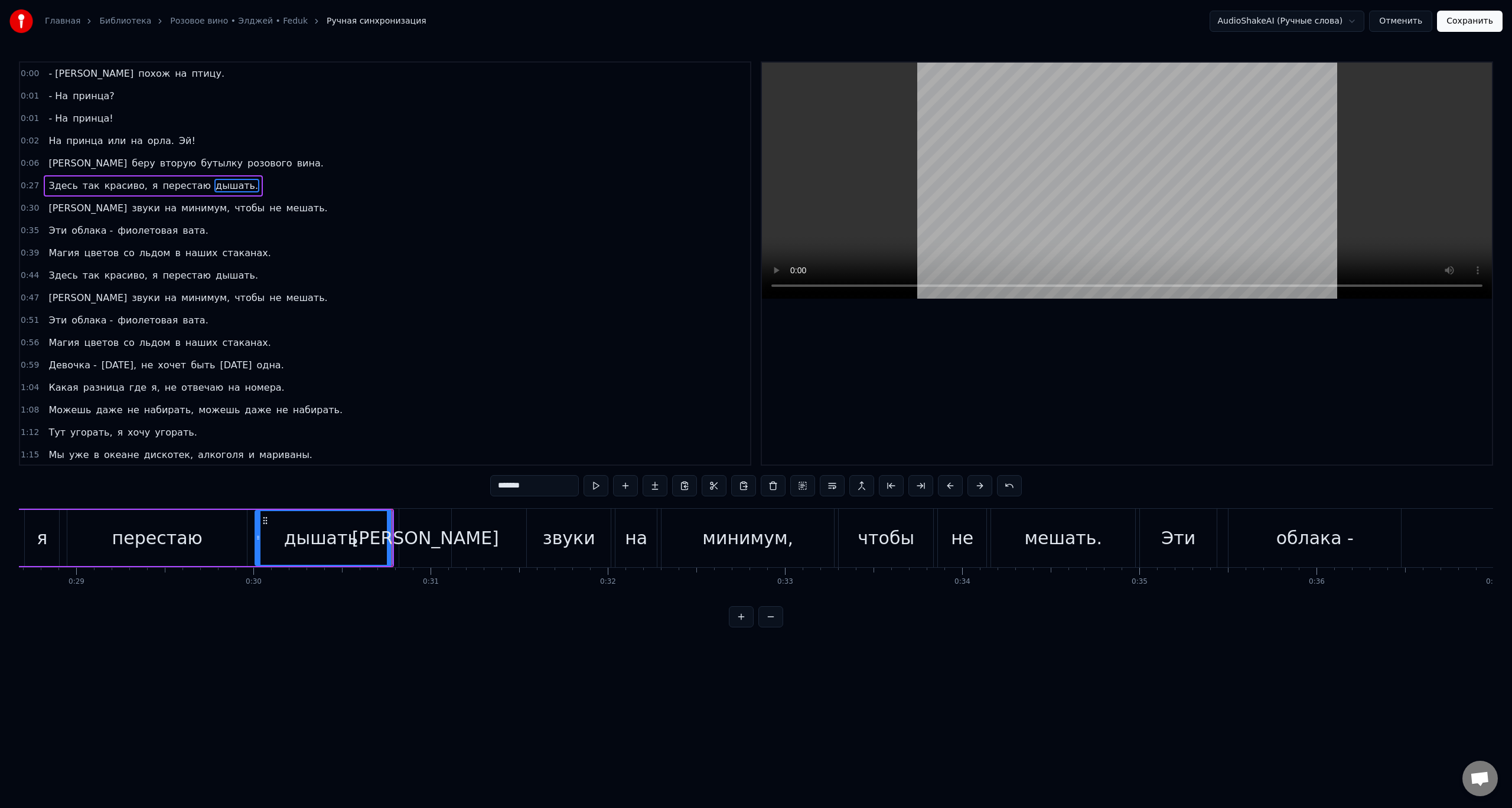
type input "*"
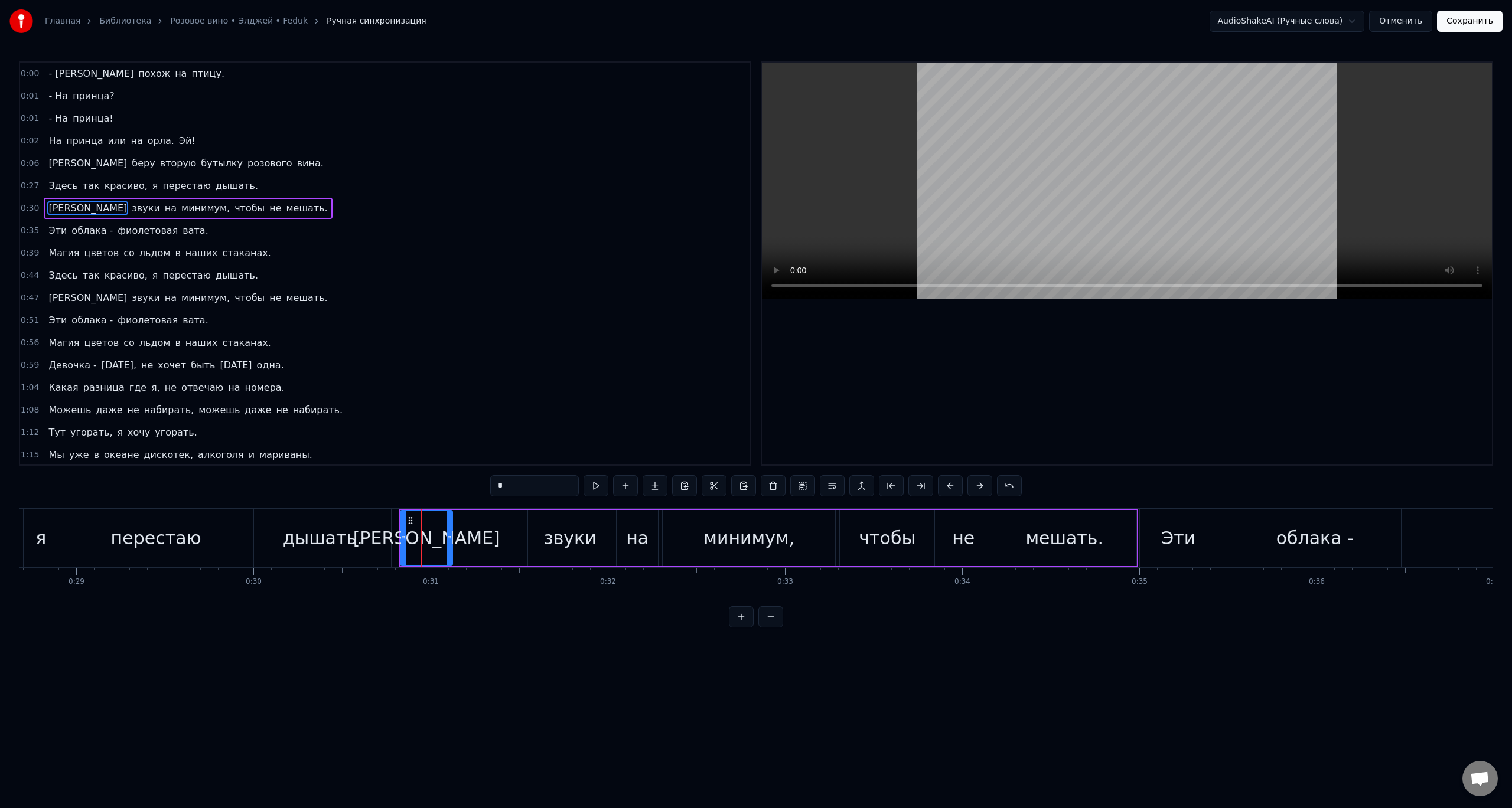
drag, startPoint x: 536, startPoint y: 485, endPoint x: 464, endPoint y: 489, distance: 72.1
click at [464, 489] on div "0:00 - Я похож на птицу. 0:01 - На принца? 0:01 - На принца! 0:02 На принца или…" at bounding box center [756, 344] width 1474 height 566
click at [303, 494] on div "0:00 - Я похож на птицу. 0:01 - На принца? 0:01 - На принца! 0:02 На принца или…" at bounding box center [756, 344] width 1474 height 566
drag, startPoint x: 427, startPoint y: 531, endPoint x: 282, endPoint y: 530, distance: 145.0
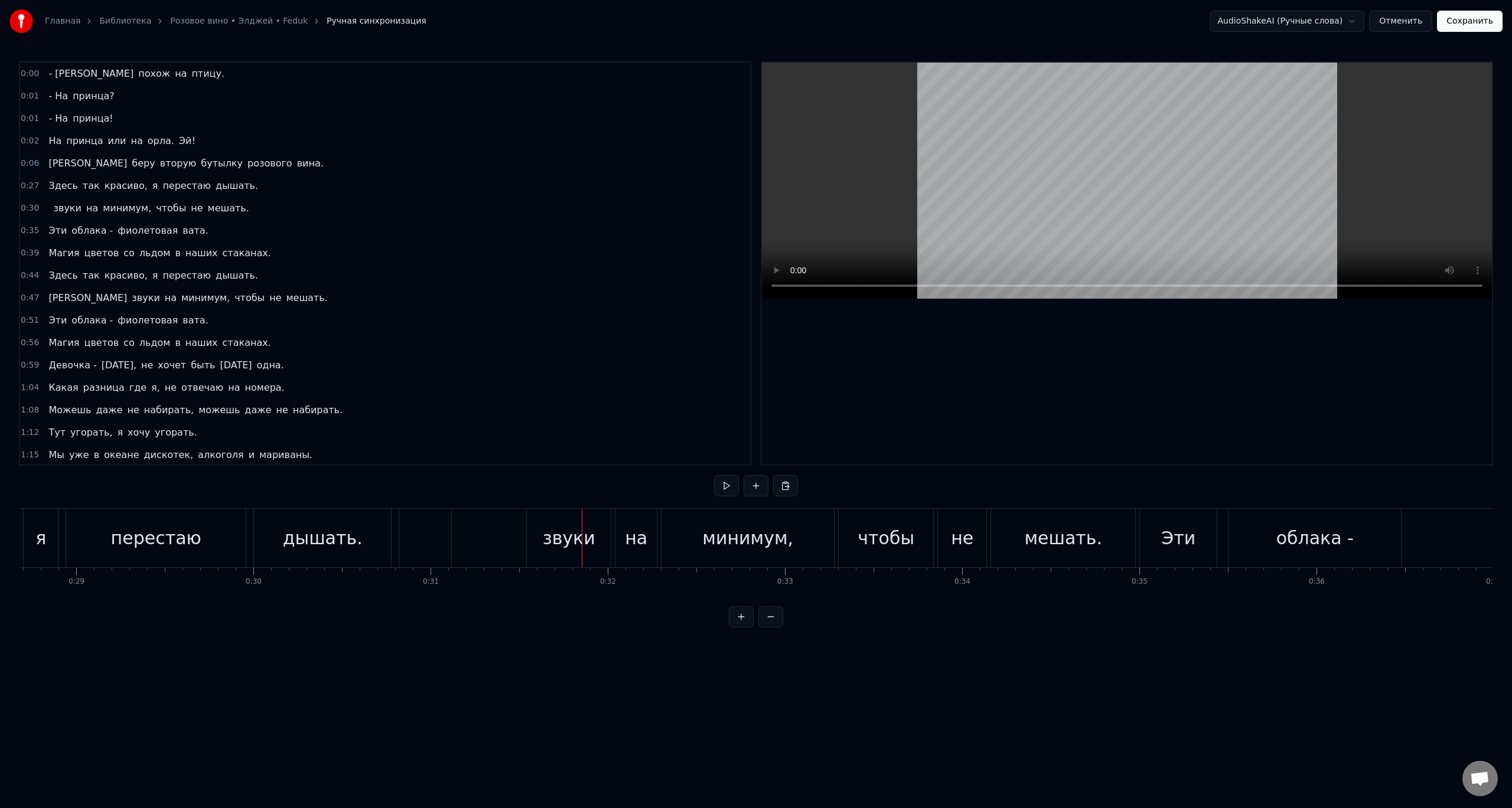
click at [555, 544] on div "звуки" at bounding box center [569, 538] width 52 height 27
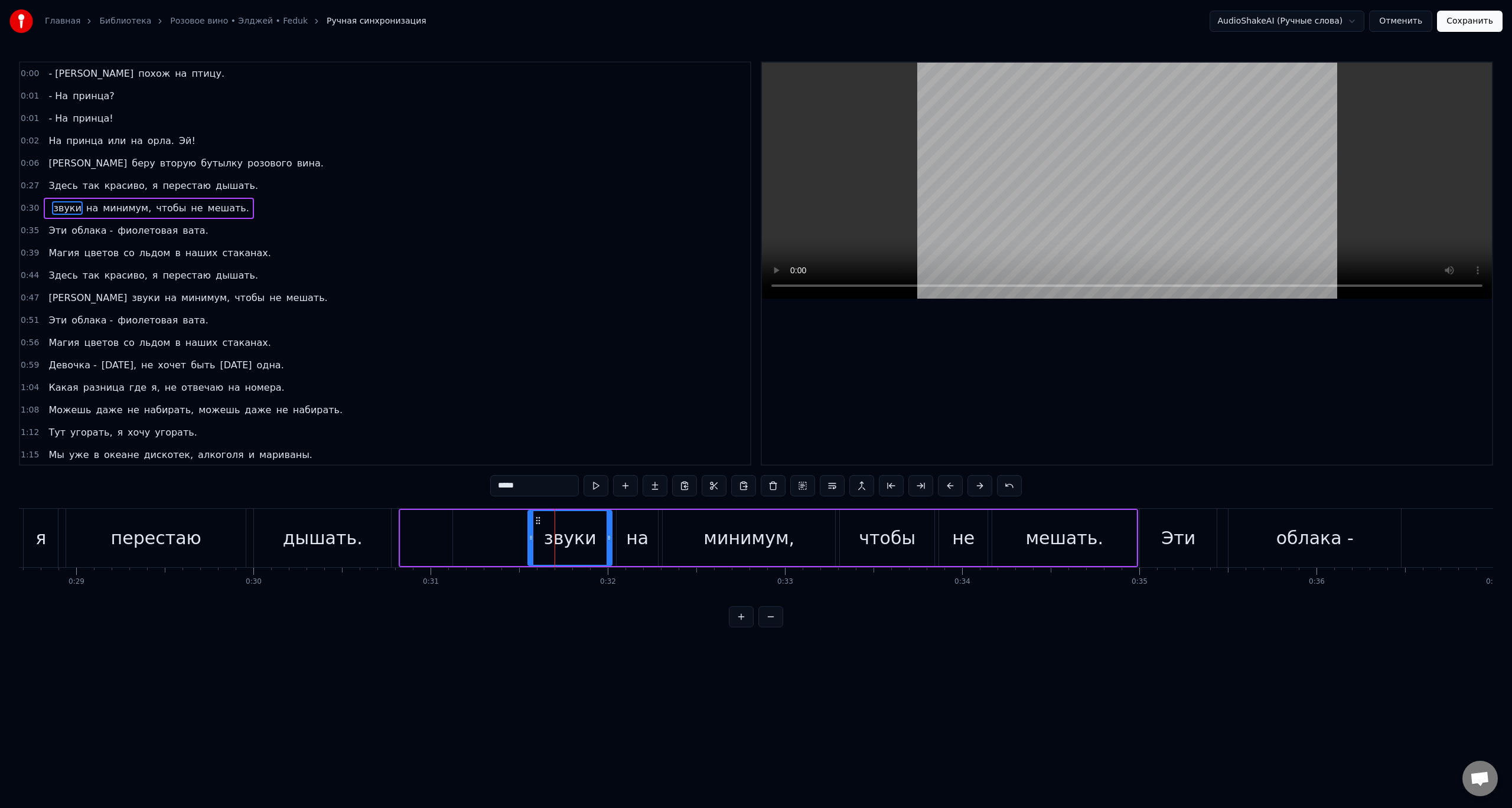
click at [502, 480] on input "*****" at bounding box center [534, 486] width 89 height 21
type input "*****"
drag, startPoint x: 553, startPoint y: 526, endPoint x: 329, endPoint y: 523, distance: 224.0
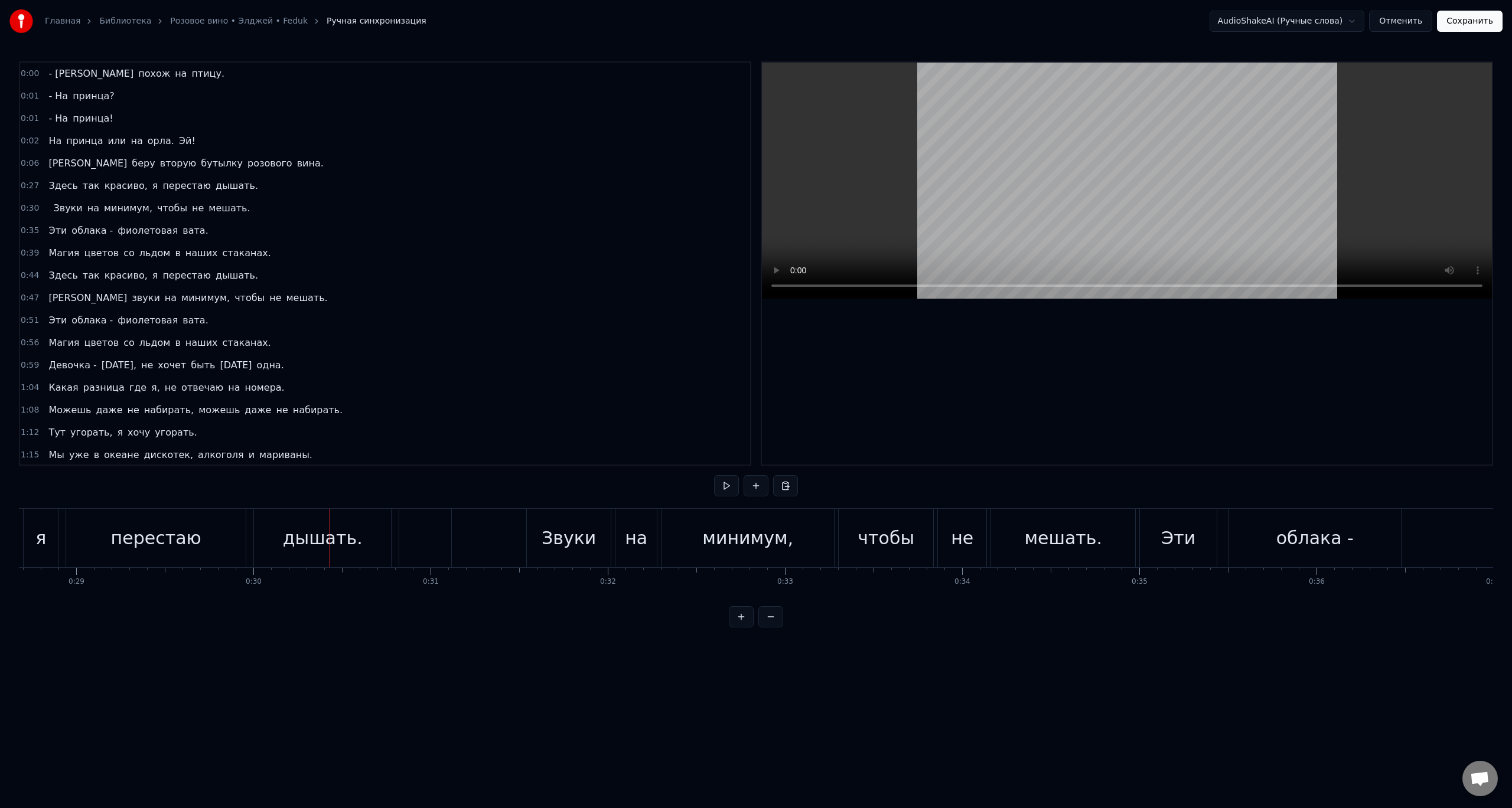
click at [335, 501] on div "0:00 - Я похож на птицу. 0:01 - На принца? 0:01 - На принца! 0:02 На принца или…" at bounding box center [756, 344] width 1474 height 566
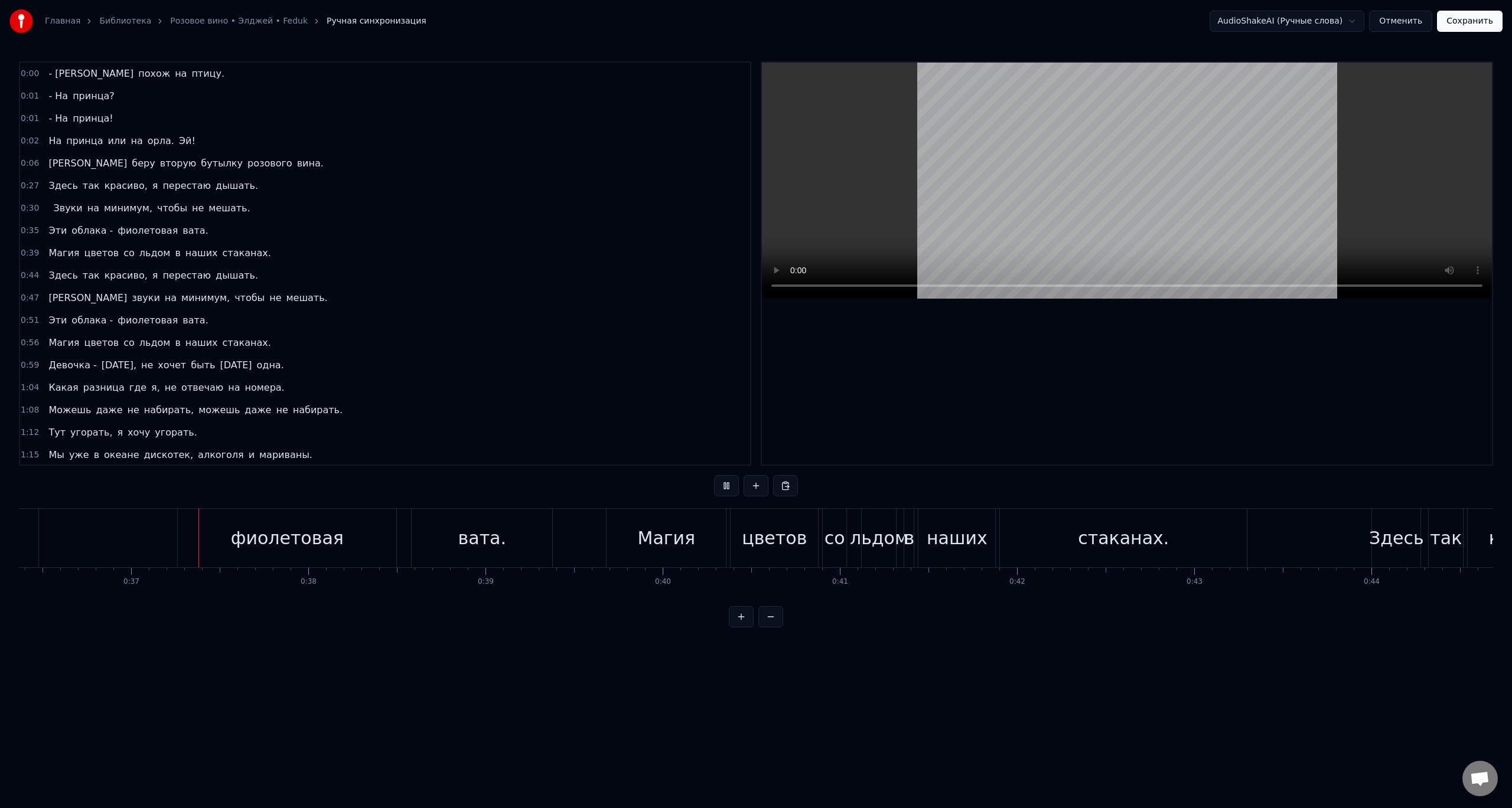
scroll to position [0, 6456]
click at [1466, 25] on button "Сохранить" at bounding box center [1469, 21] width 66 height 21
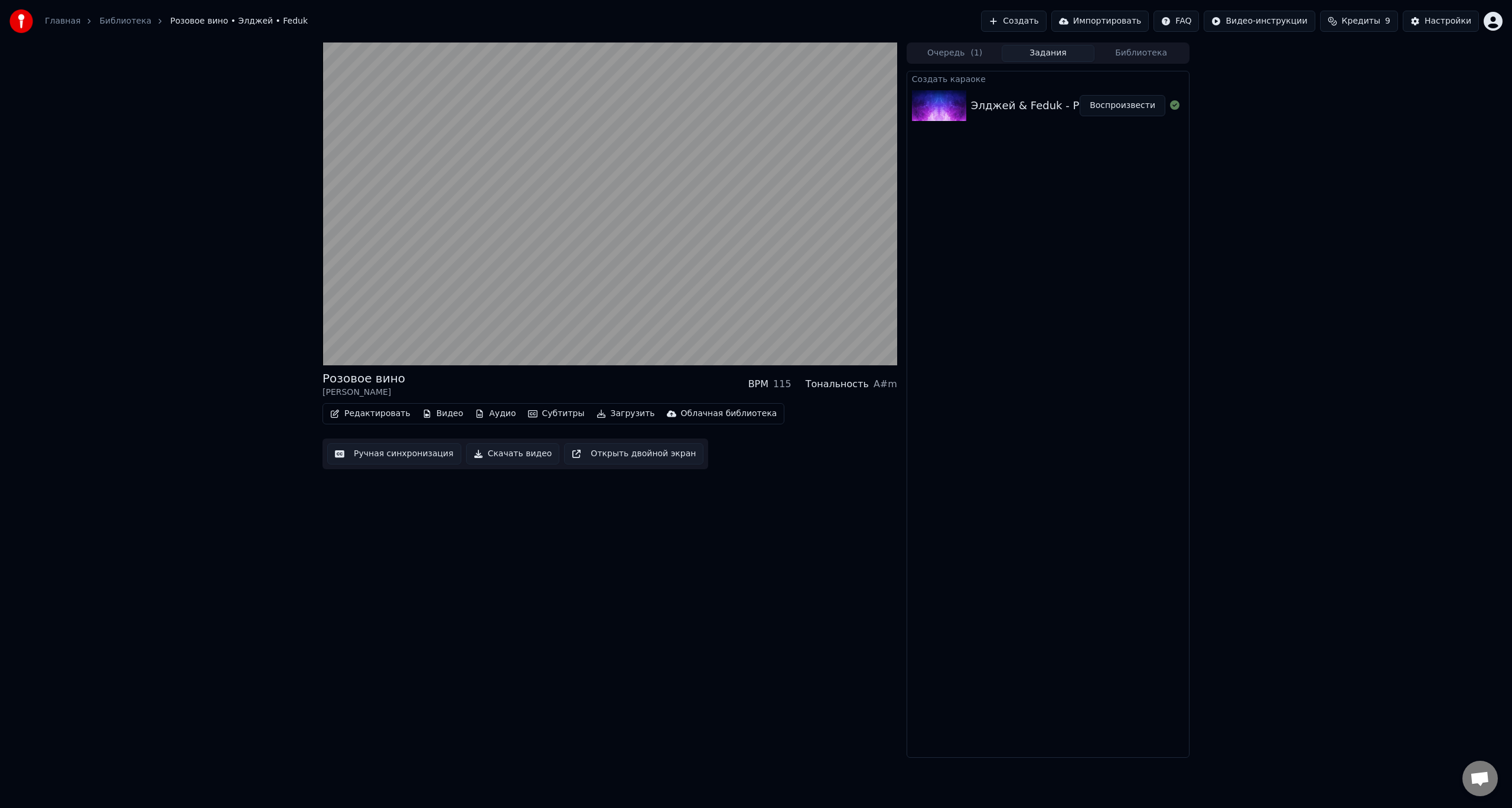
click at [495, 450] on button "Скачать видео" at bounding box center [513, 454] width 94 height 21
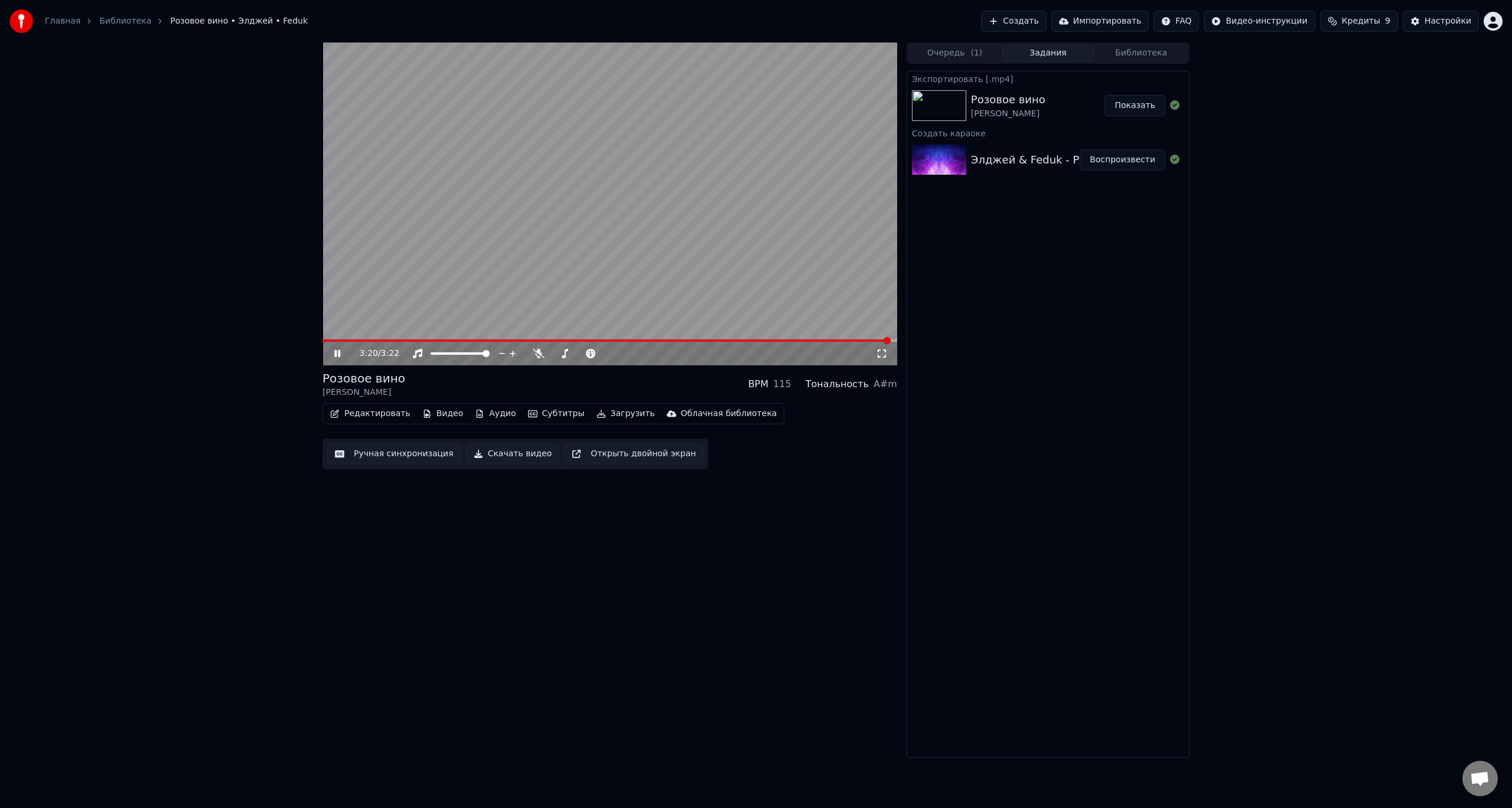
click at [466, 443] on button "Скачать видео" at bounding box center [513, 454] width 94 height 21
click at [356, 343] on div "3:20 / 3:22" at bounding box center [609, 353] width 575 height 23
click at [359, 337] on video at bounding box center [609, 204] width 575 height 323
click at [356, 342] on span at bounding box center [607, 340] width 569 height 2
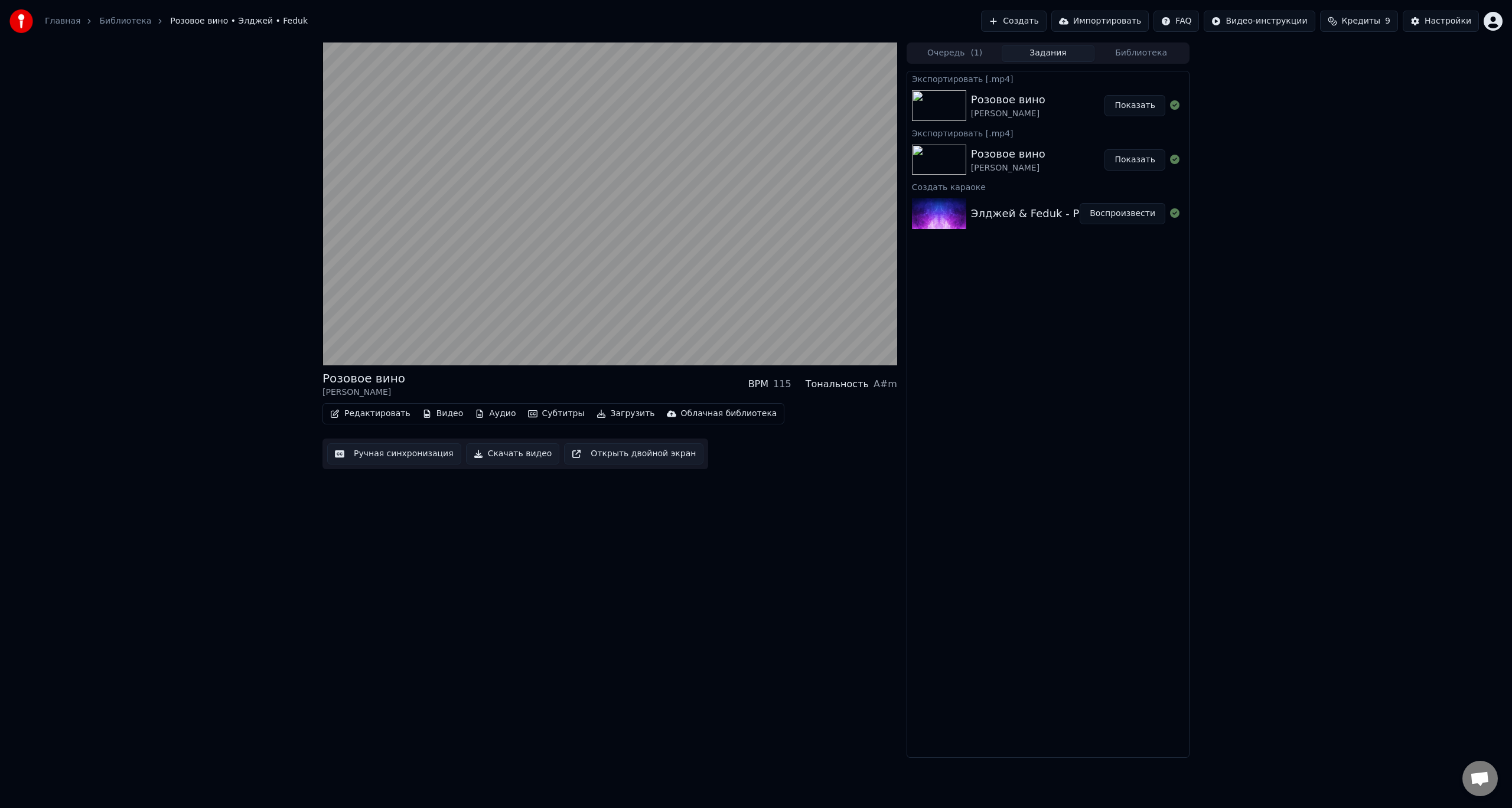
click at [1134, 114] on button "Показать" at bounding box center [1135, 106] width 61 height 21
click at [339, 358] on icon at bounding box center [345, 353] width 28 height 9
